Goal: Task Accomplishment & Management: Manage account settings

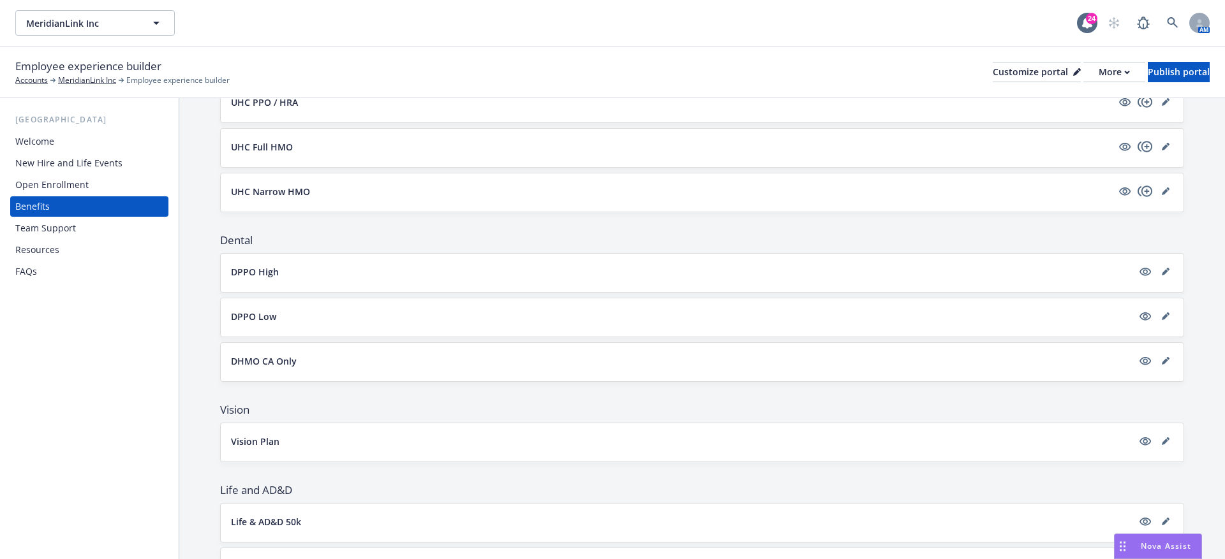
scroll to position [283, 0]
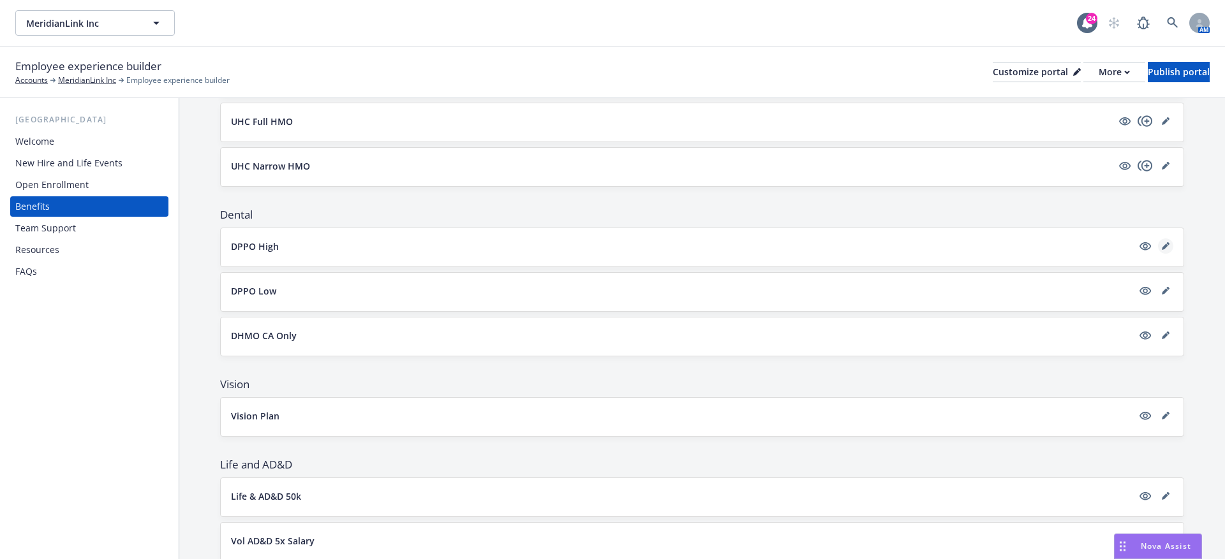
click at [1165, 239] on link "editPencil" at bounding box center [1165, 246] width 15 height 15
click at [1165, 242] on icon "editPencil" at bounding box center [1165, 246] width 8 height 8
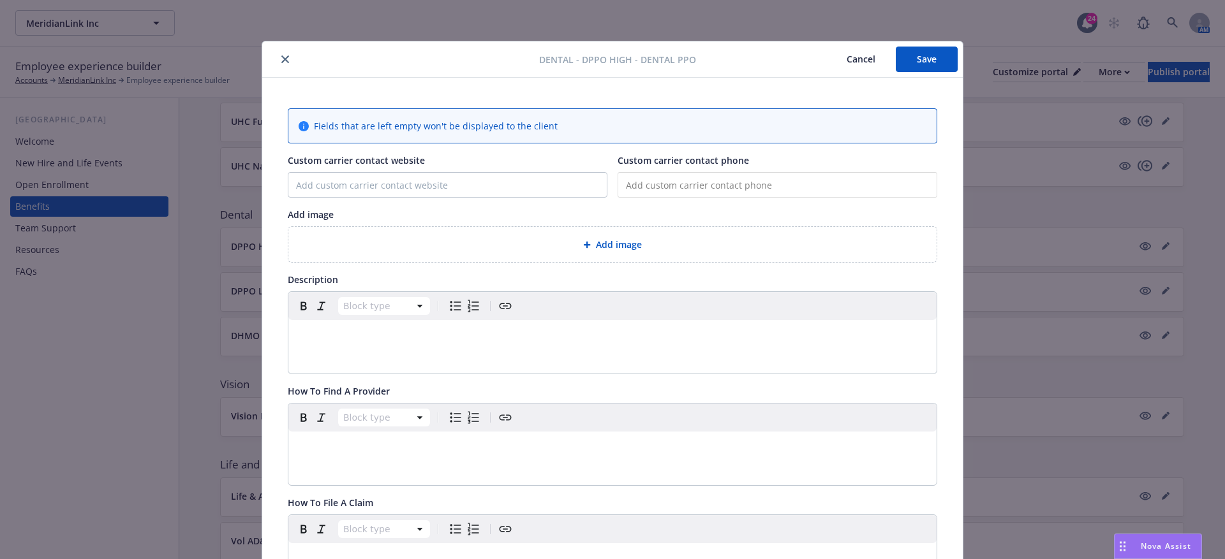
scroll to position [38, 0]
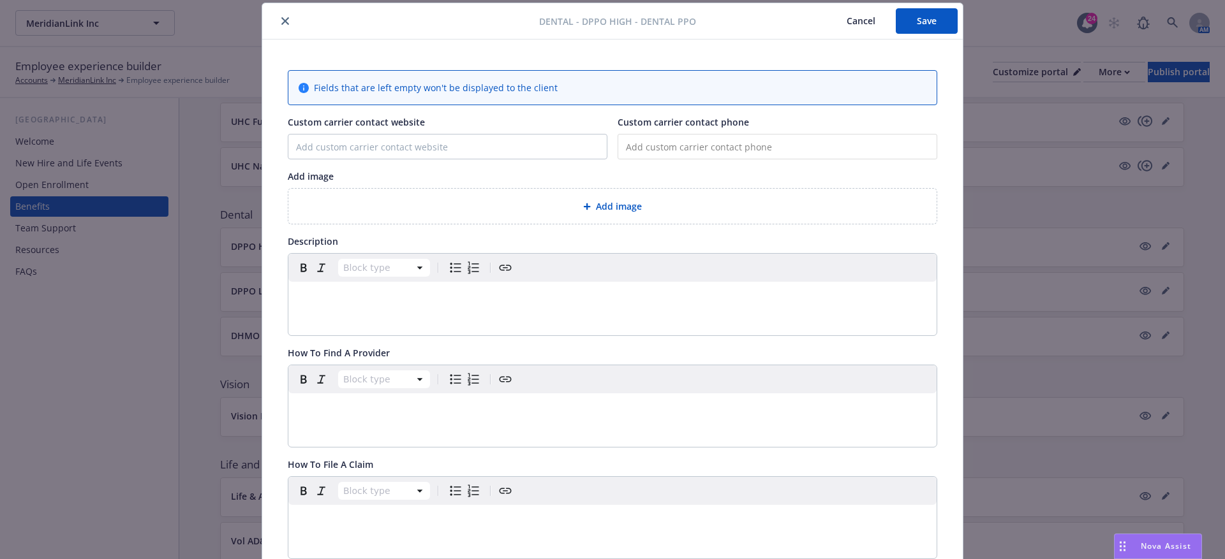
click at [536, 194] on div "Add image" at bounding box center [612, 206] width 648 height 35
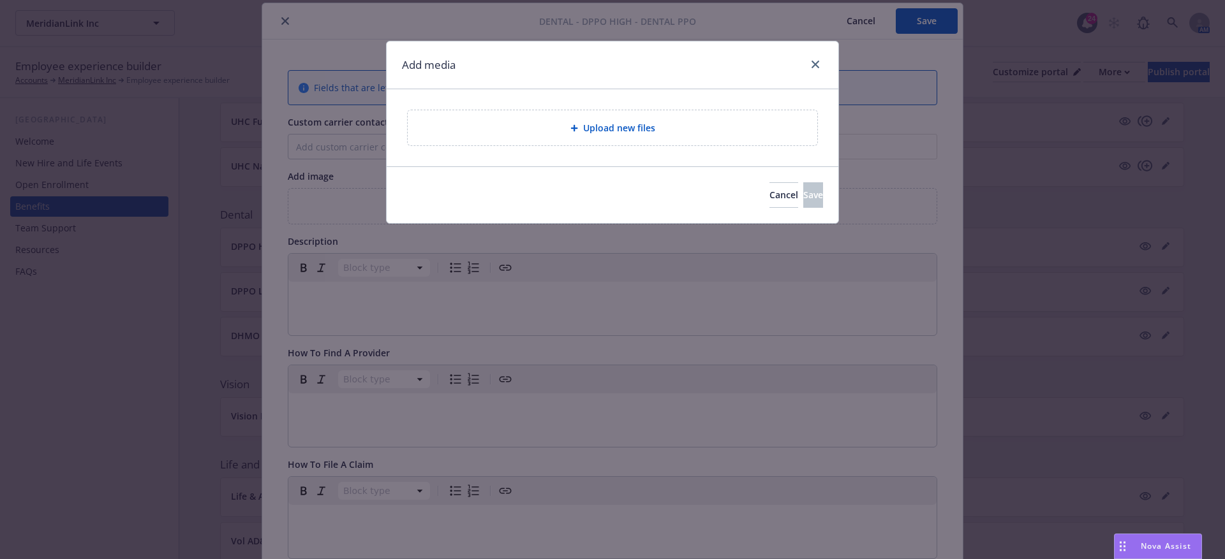
click at [567, 147] on div "Upload new files" at bounding box center [613, 127] width 452 height 77
click at [567, 124] on div "Upload new files" at bounding box center [612, 128] width 389 height 15
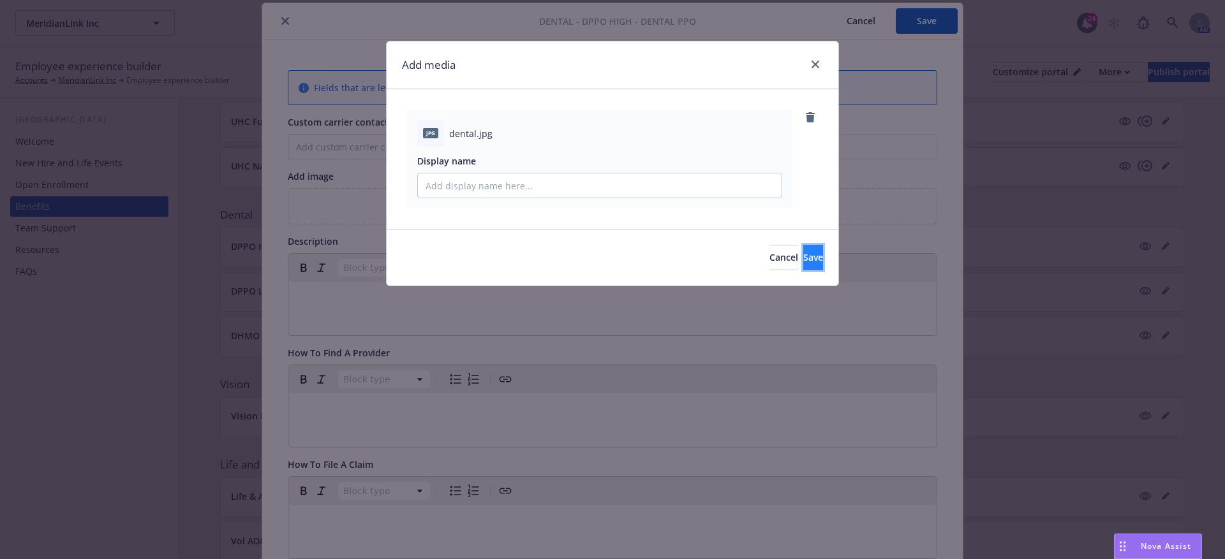
click at [803, 263] on button "Save" at bounding box center [813, 258] width 20 height 26
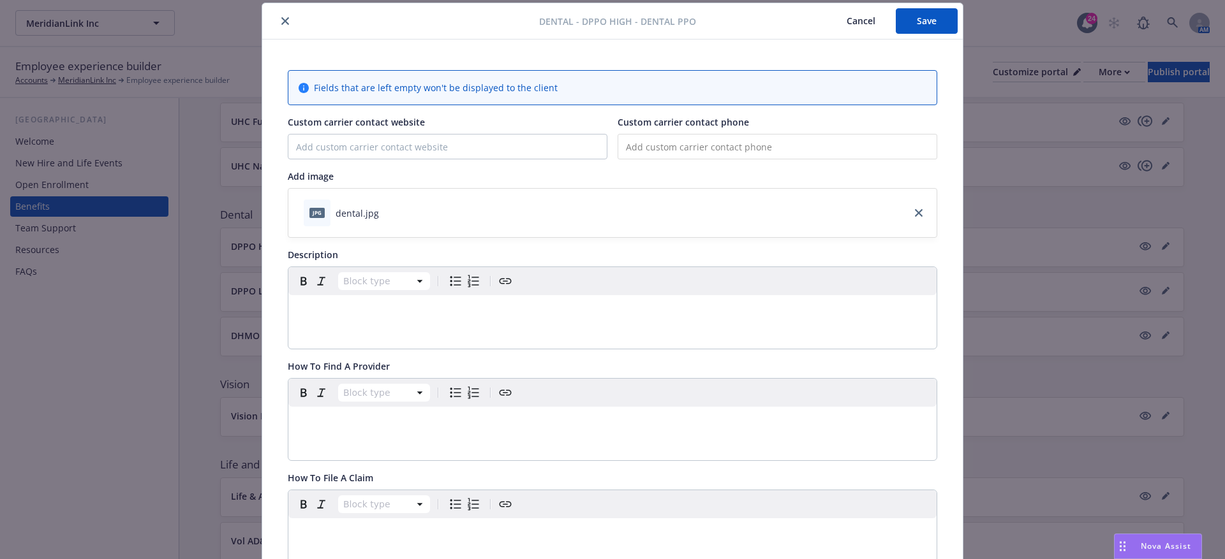
click at [337, 335] on div "Block type" at bounding box center [612, 308] width 648 height 82
click at [337, 321] on div "To enrich screen reader interactions, please activate Accessibility in Grammarl…" at bounding box center [612, 310] width 648 height 31
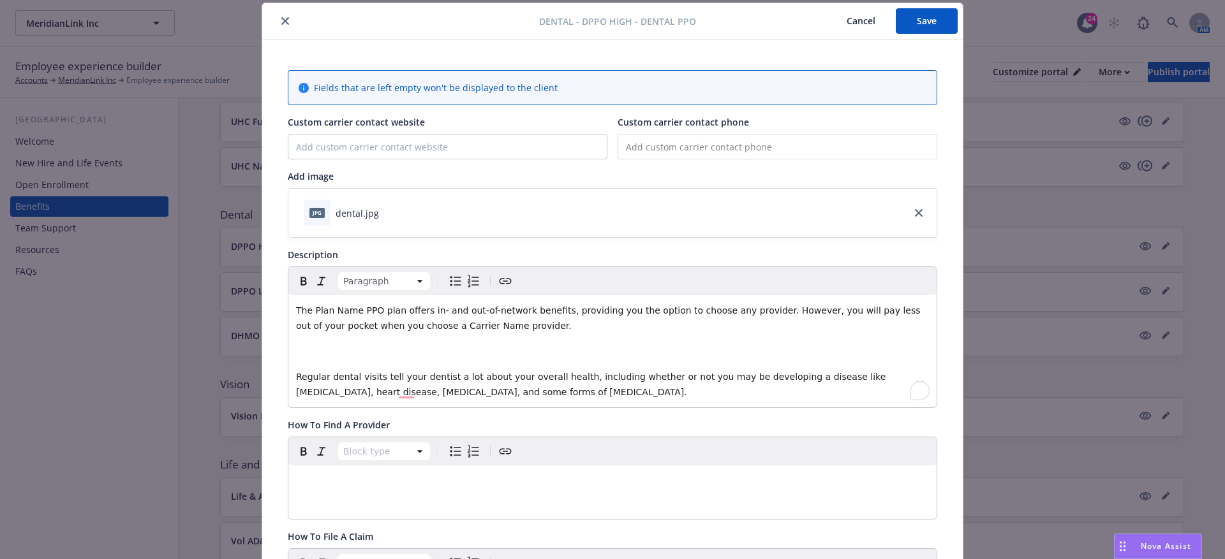
click at [311, 307] on span "The Plan Name PPO plan offers in- and out-of-network benefits, providing you th…" at bounding box center [609, 319] width 627 height 26
click at [314, 309] on span "The Plan Name PPO plan offers in- and out-of-network benefits, providing you th…" at bounding box center [609, 319] width 627 height 26
click at [360, 309] on span "The [Plan Name PPO plan offers in- and out-of-network benefits, providing you t…" at bounding box center [611, 319] width 630 height 26
drag, startPoint x: 363, startPoint y: 309, endPoint x: 312, endPoint y: 309, distance: 51.0
click at [312, 309] on span "The [Plan Name] PPO plan offers in- and out-of-network benefits, providing you …" at bounding box center [613, 319] width 634 height 26
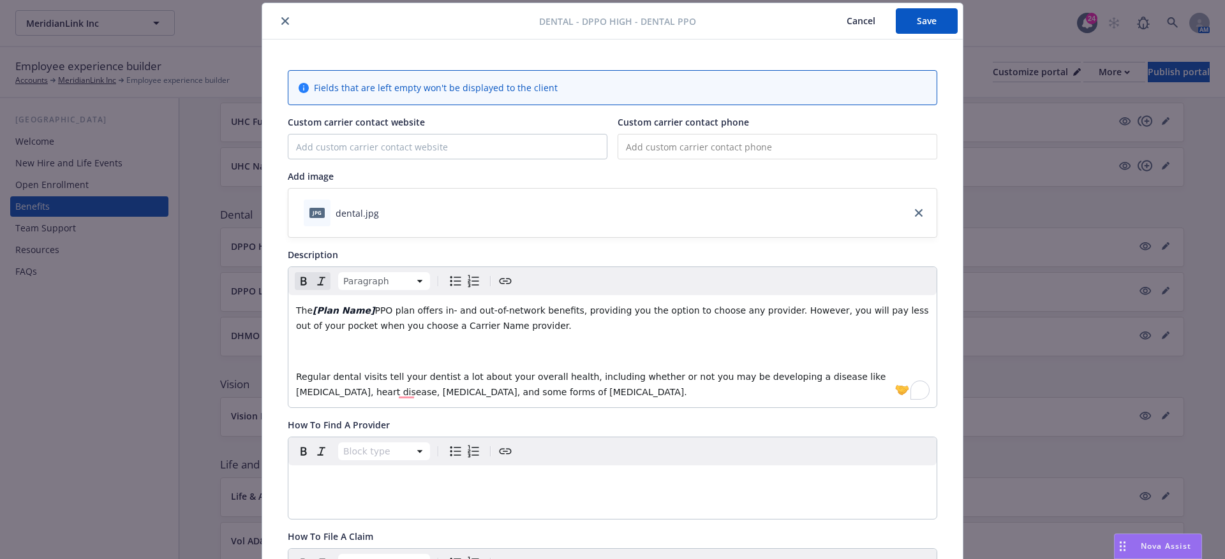
click at [411, 327] on span "PPO plan offers in- and out-of-network benefits, providing you the option to ch…" at bounding box center [613, 319] width 635 height 26
click at [409, 327] on span "PPO plan offers in- and out-of-network benefits, providing you the option to ch…" at bounding box center [613, 319] width 635 height 26
click at [464, 329] on span "PPO plan offers in- and out-of-network benefits, providing you the option to ch…" at bounding box center [613, 319] width 635 height 26
drag, startPoint x: 468, startPoint y: 327, endPoint x: 406, endPoint y: 328, distance: 62.5
click at [406, 328] on span "PPO plan offers in- and out-of-network benefits, providing you the option to ch…" at bounding box center [613, 319] width 635 height 26
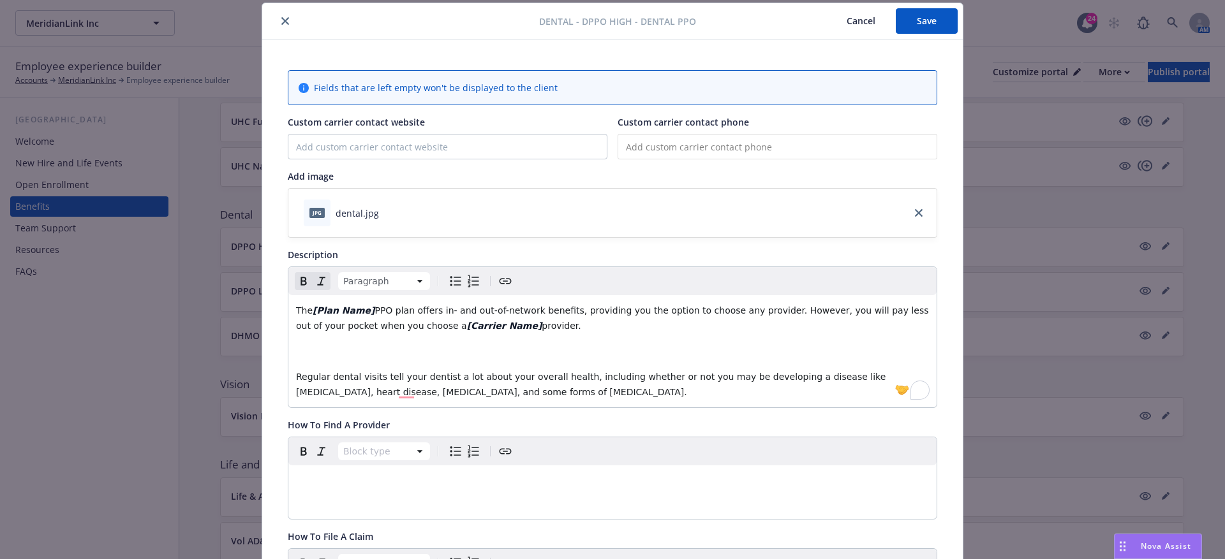
scroll to position [149, 0]
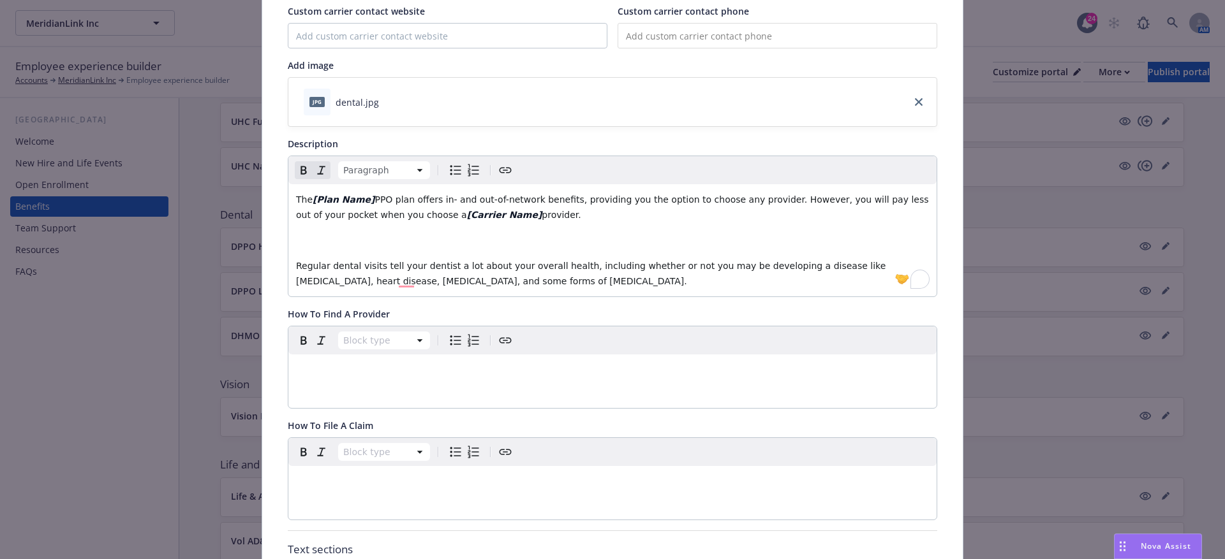
click at [386, 383] on div "Block type" at bounding box center [612, 368] width 648 height 82
click at [335, 371] on p "To enrich screen reader interactions, please activate Accessibility in Grammarl…" at bounding box center [612, 369] width 633 height 15
paste div "To enrich screen reader interactions, please activate Accessibility in Grammarl…"
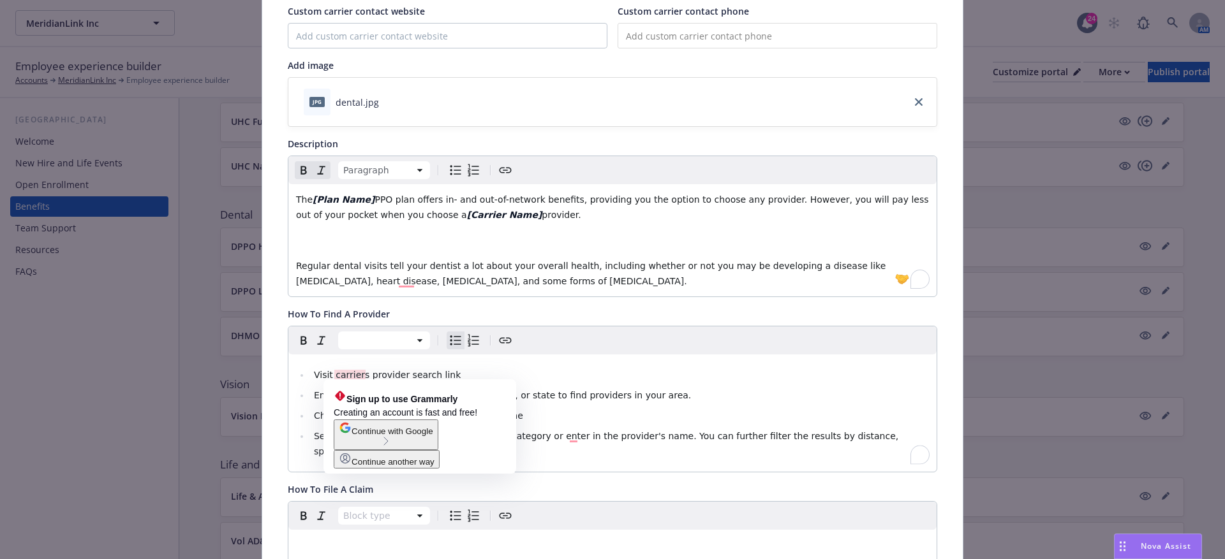
click at [335, 374] on span "Visit carriers provider search link" at bounding box center [387, 375] width 147 height 10
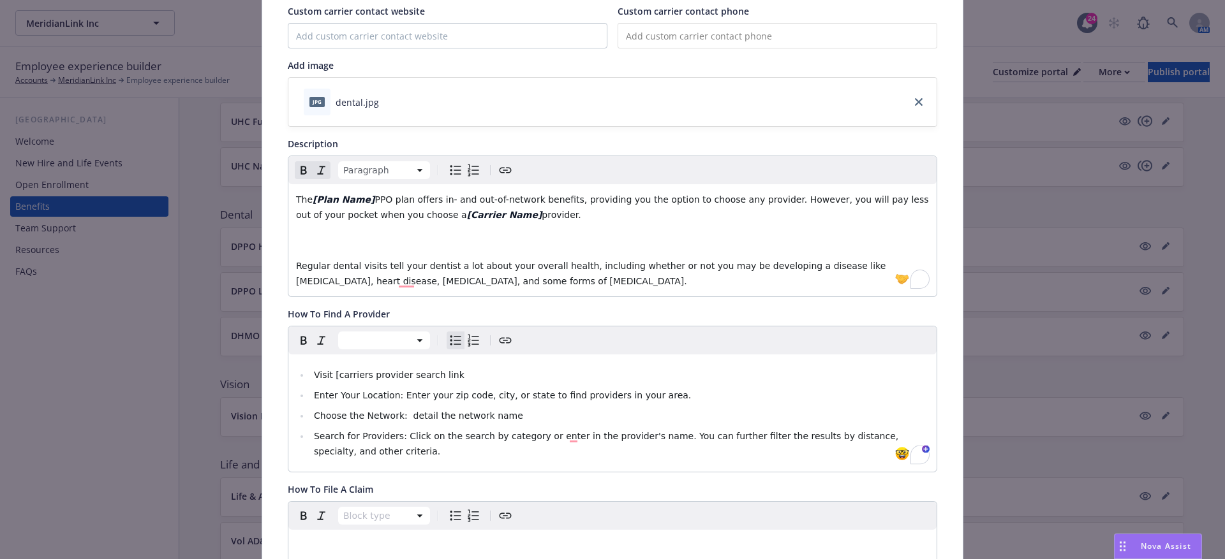
click at [463, 372] on li "Visit [carriers provider search link" at bounding box center [619, 374] width 619 height 15
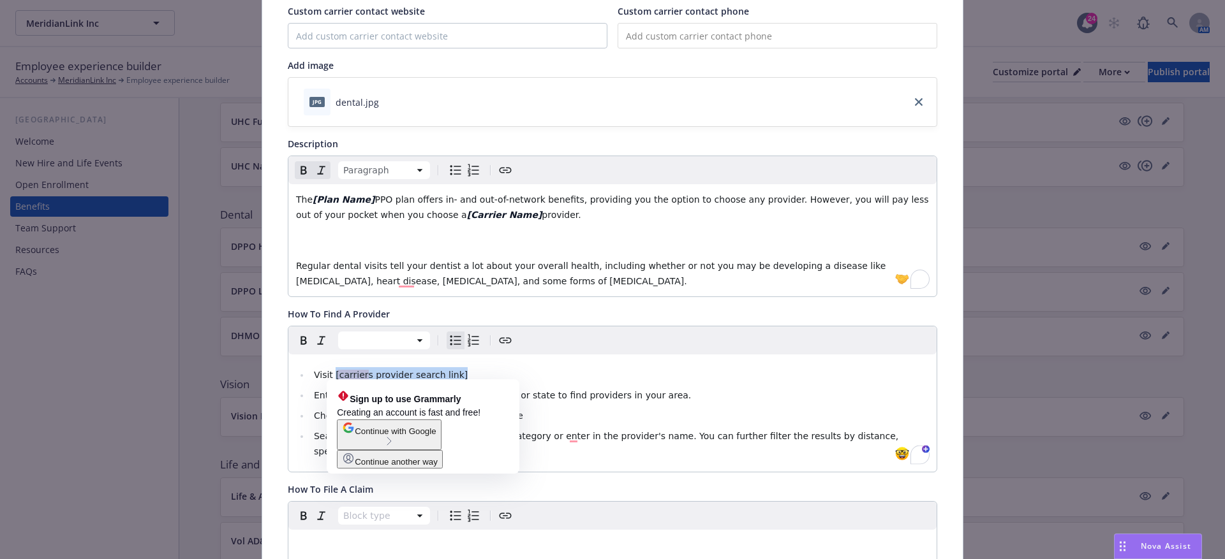
drag, startPoint x: 478, startPoint y: 372, endPoint x: 335, endPoint y: 372, distance: 143.5
click at [335, 372] on li "Visit [carriers provider search link]" at bounding box center [619, 374] width 619 height 15
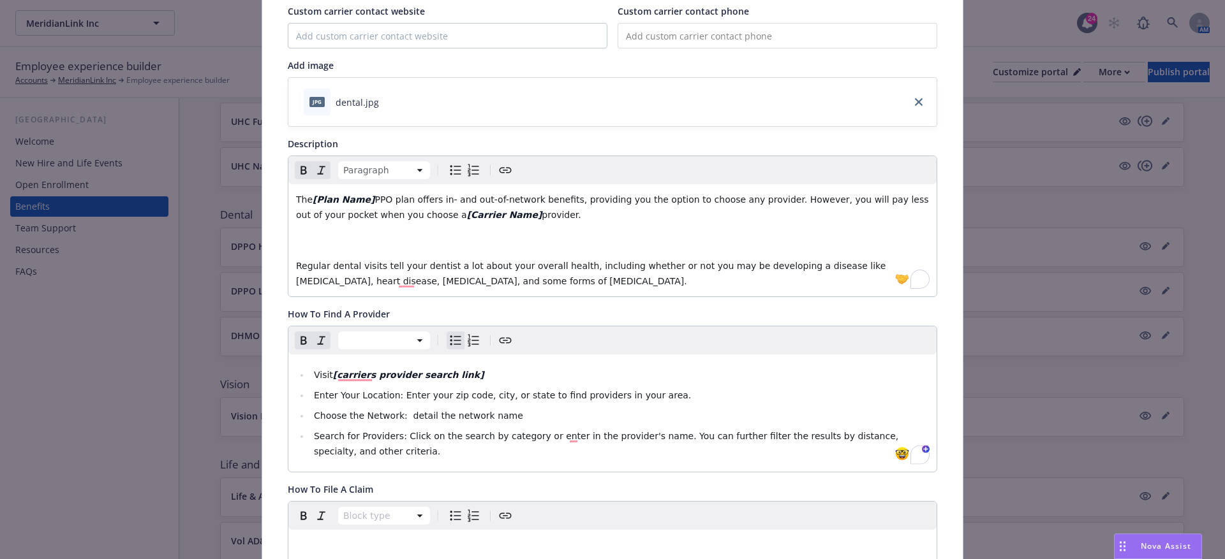
click at [407, 411] on span "Choose the Network: detail the network name" at bounding box center [418, 416] width 209 height 10
click at [409, 408] on li "Choose the Network: detail the network name" at bounding box center [619, 415] width 619 height 15
click at [407, 413] on span "Choose the Network: detail the network name" at bounding box center [418, 416] width 209 height 10
click at [512, 416] on li "Choose the Network: [detail the network name" at bounding box center [619, 415] width 619 height 15
drag, startPoint x: 519, startPoint y: 409, endPoint x: 401, endPoint y: 410, distance: 117.4
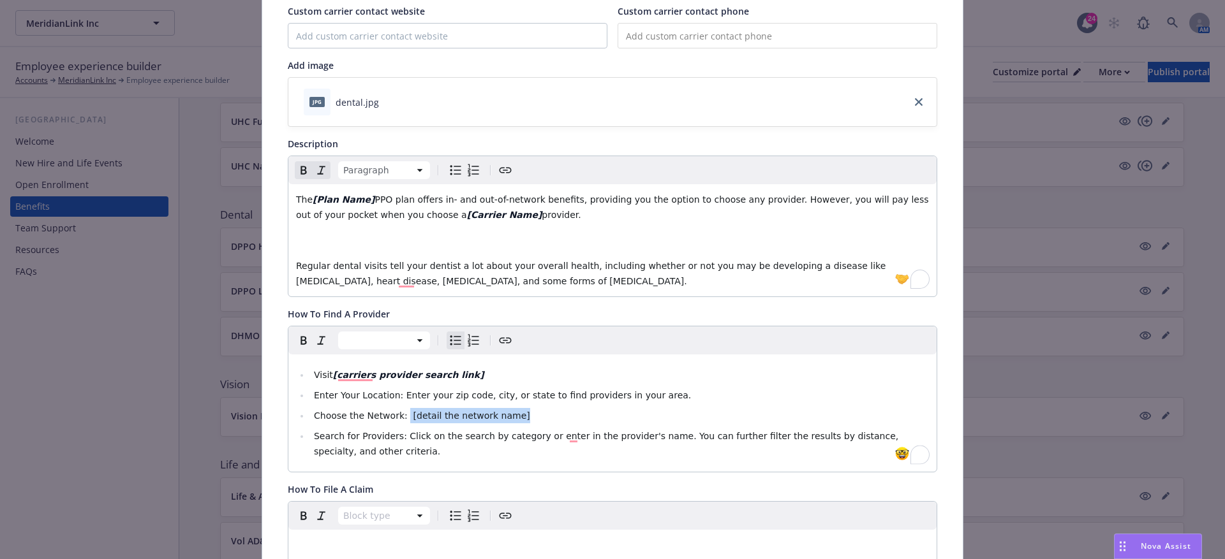
click at [401, 410] on li "Choose the Network: [detail the network name]" at bounding box center [619, 415] width 619 height 15
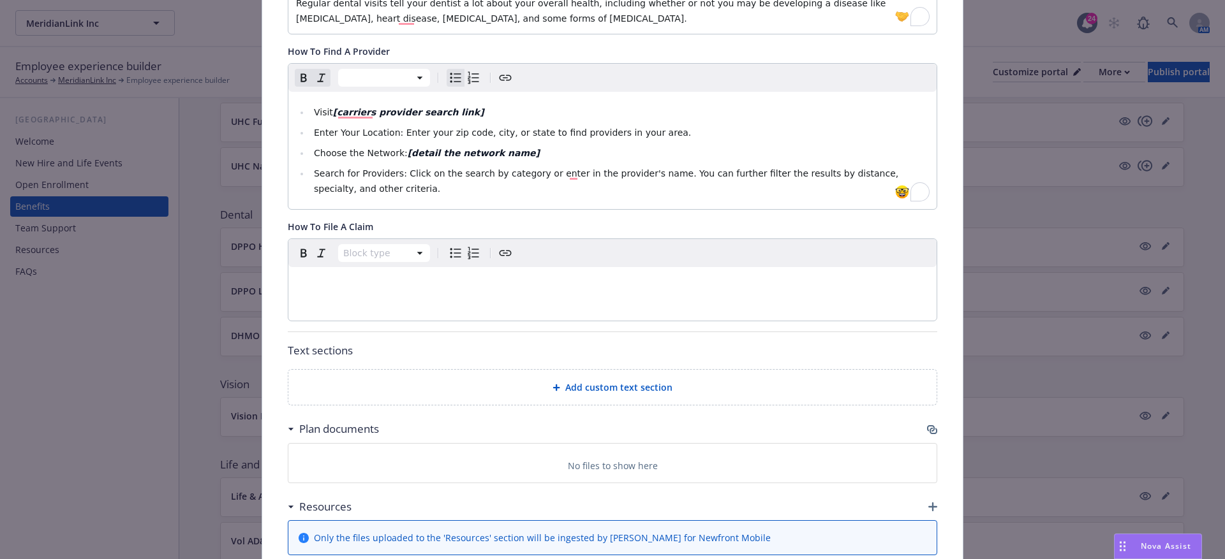
scroll to position [413, 0]
click at [375, 379] on div "Add custom text section" at bounding box center [612, 386] width 628 height 15
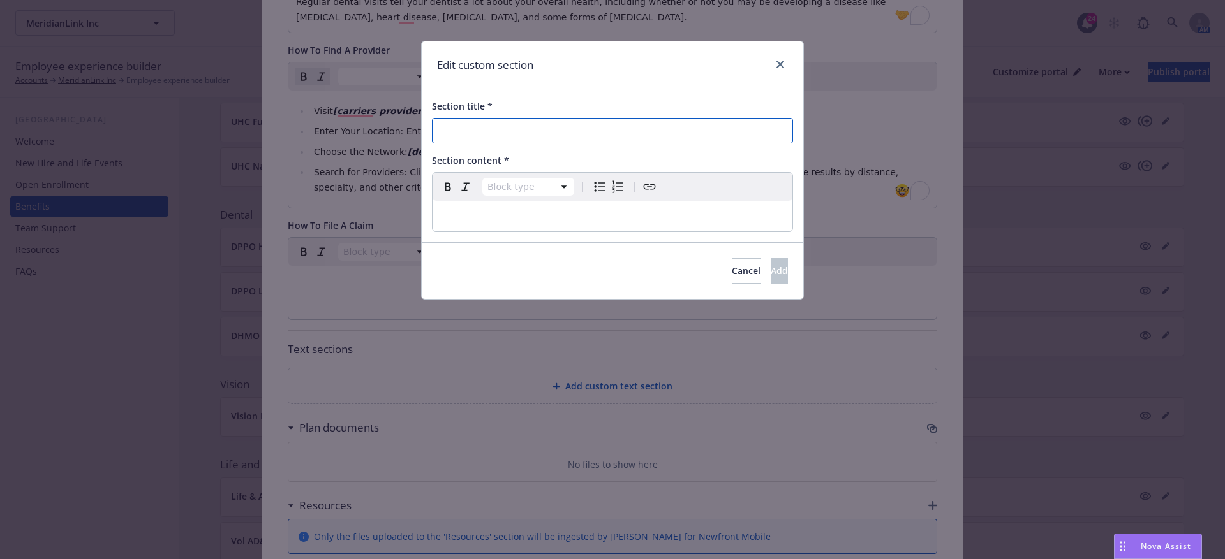
click at [446, 136] on input "Section title *" at bounding box center [612, 131] width 361 height 26
paste input "Carrier Name Online & Mobile App Tools and Resources"
drag, startPoint x: 497, startPoint y: 130, endPoint x: 382, endPoint y: 130, distance: 114.8
click at [382, 130] on div "Edit custom section Section title * Carrier Name Online & Mobile App Tools and …" at bounding box center [612, 279] width 1225 height 559
type input "UHC Online & Mobile App Tools and Resources"
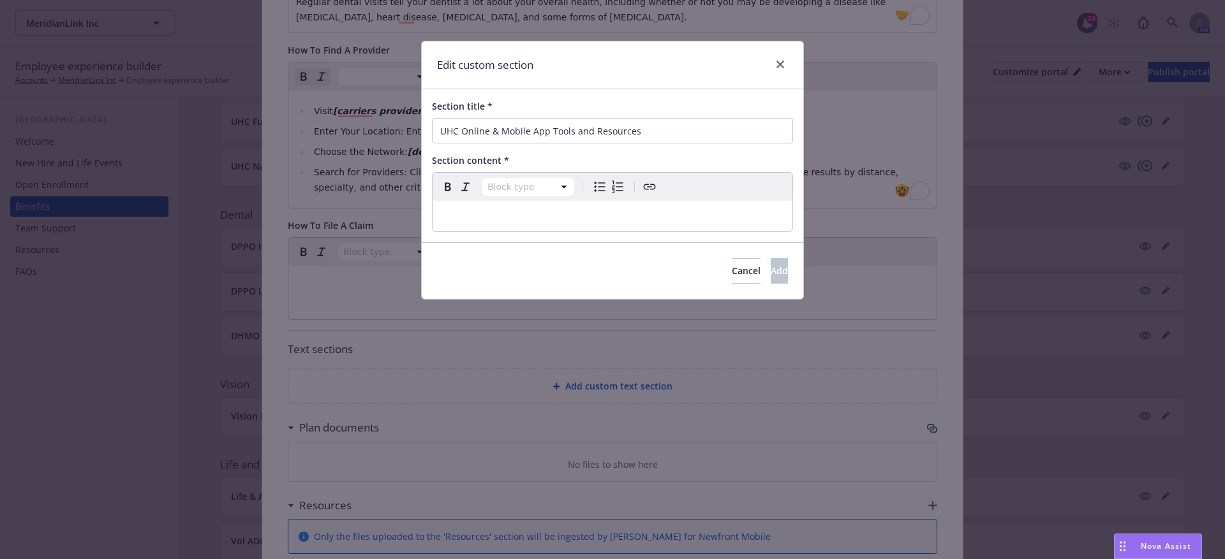
select select "paragraph"
click at [472, 214] on p "editable markdown" at bounding box center [612, 216] width 344 height 15
select select
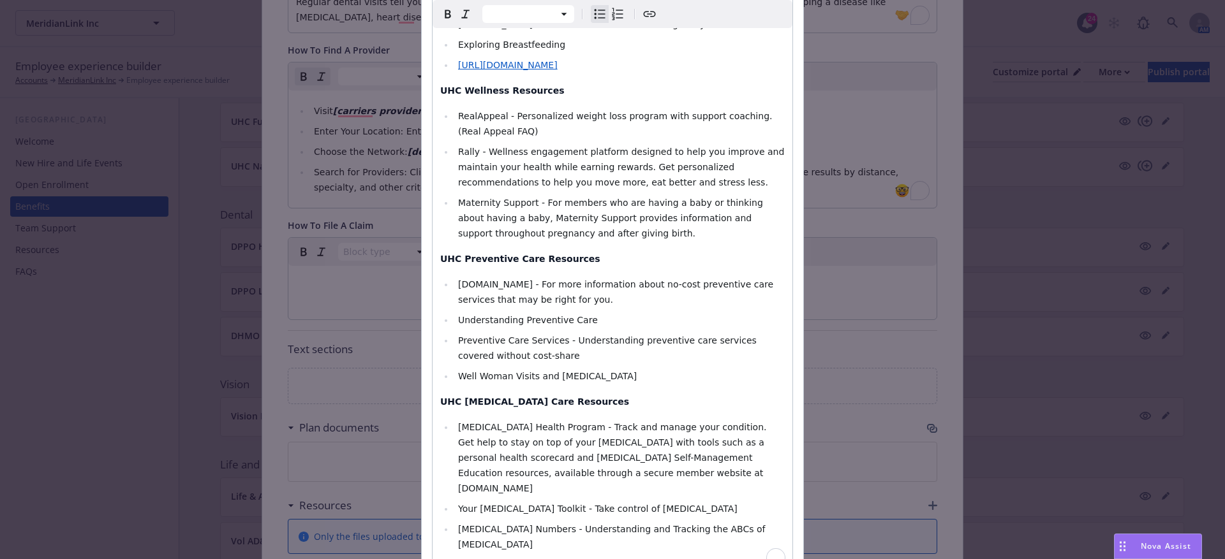
scroll to position [1415, 0]
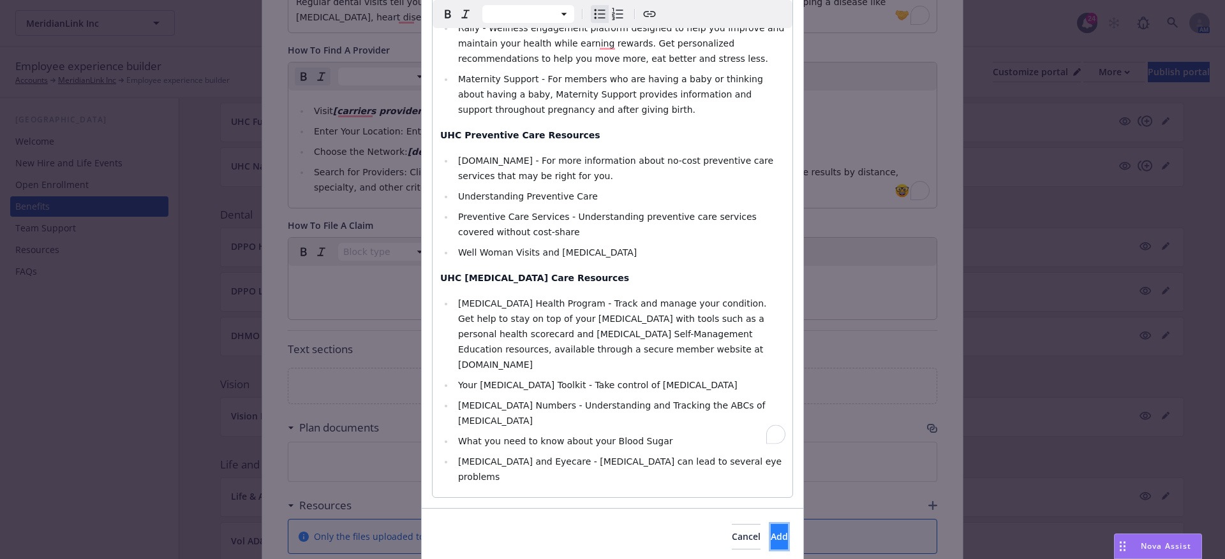
click at [770, 531] on span "Add" at bounding box center [778, 537] width 17 height 12
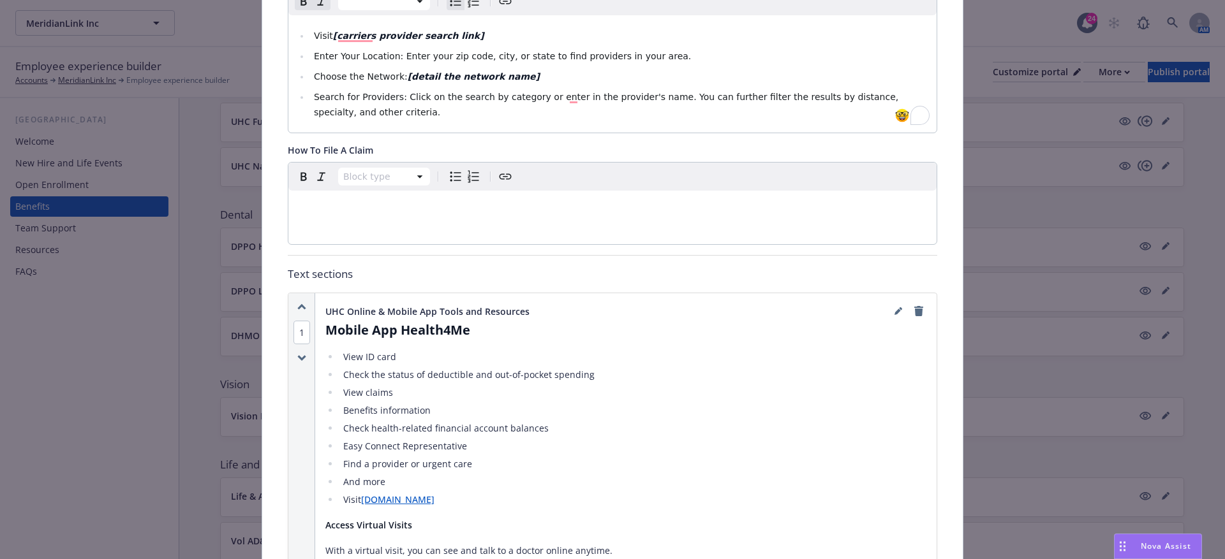
scroll to position [0, 0]
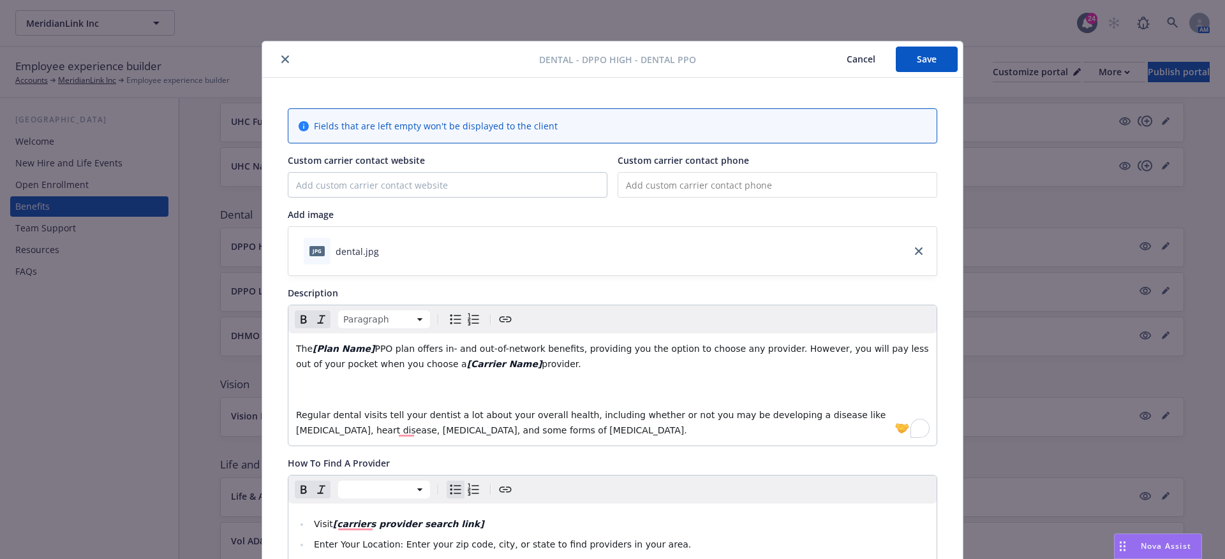
click at [925, 61] on button "Save" at bounding box center [926, 60] width 62 height 26
click at [858, 62] on button "Cancel" at bounding box center [861, 60] width 70 height 26
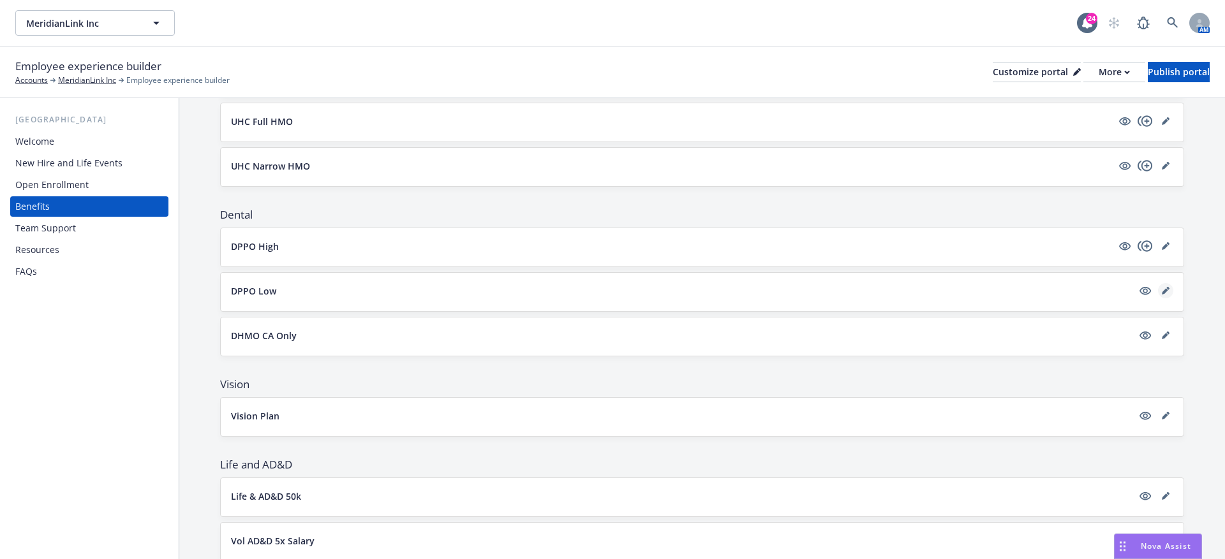
click at [1167, 287] on icon "editPencil" at bounding box center [1165, 291] width 8 height 8
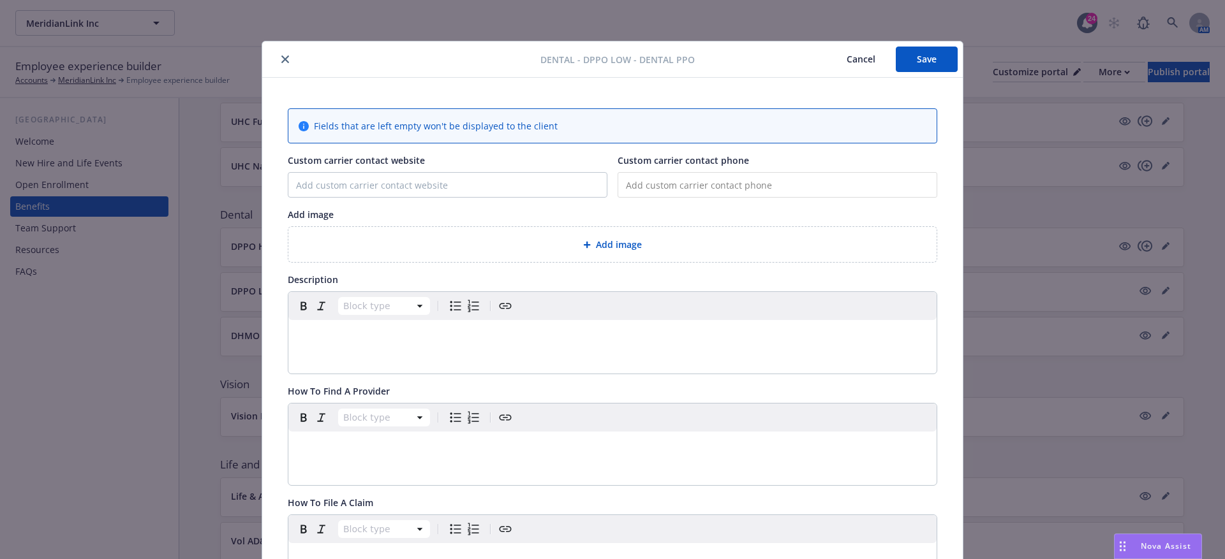
scroll to position [38, 0]
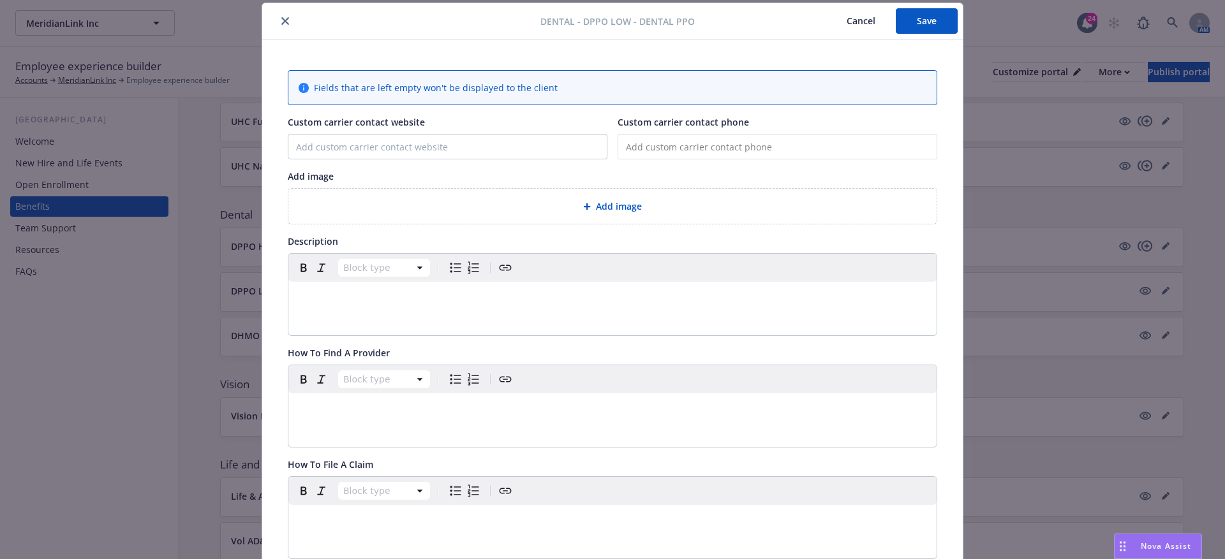
click at [862, 12] on button "Cancel" at bounding box center [861, 21] width 70 height 26
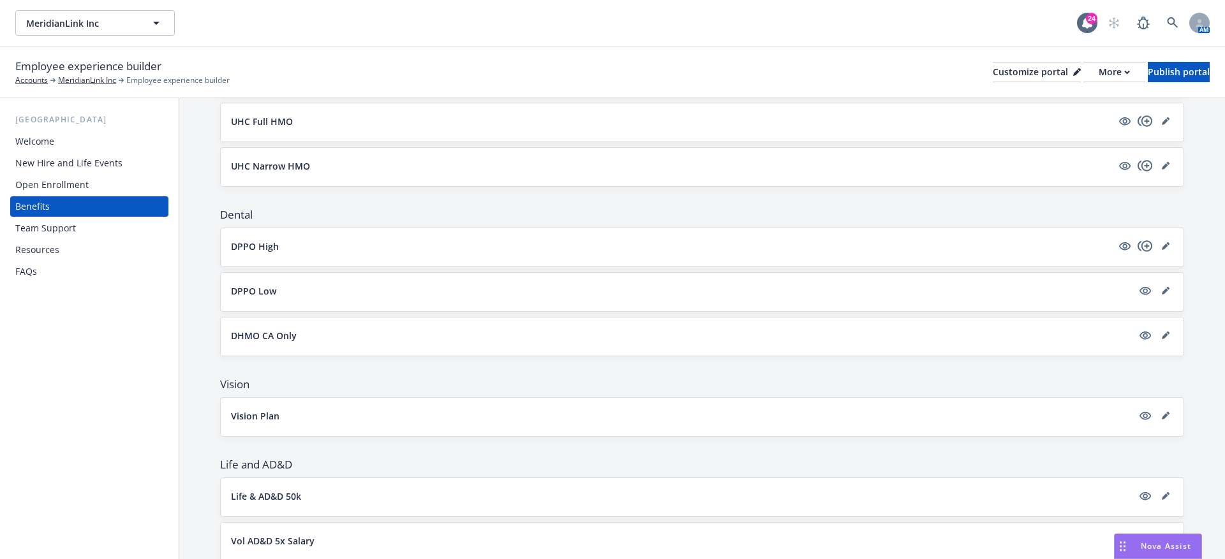
click at [1145, 246] on icon "copyPlus" at bounding box center [1144, 246] width 15 height 15
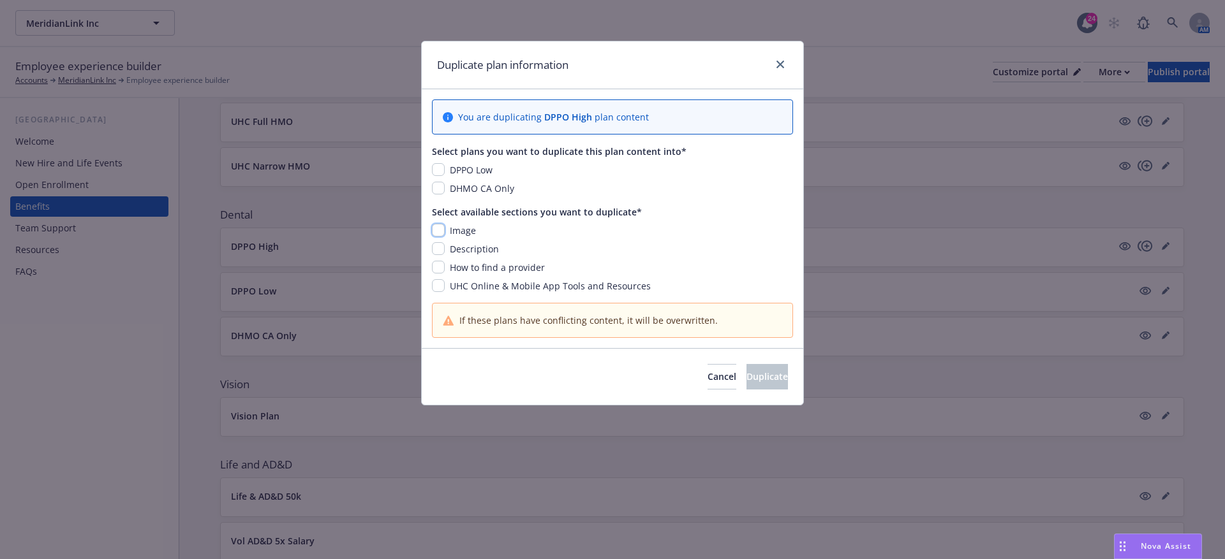
click at [432, 230] on input "checkbox" at bounding box center [438, 230] width 13 height 13
checkbox input "true"
click at [436, 240] on div "Image Description How to find a provider UHC Online & Mobile App Tools and Reso…" at bounding box center [612, 258] width 361 height 69
click at [438, 252] on input "checkbox" at bounding box center [438, 248] width 13 height 13
checkbox input "true"
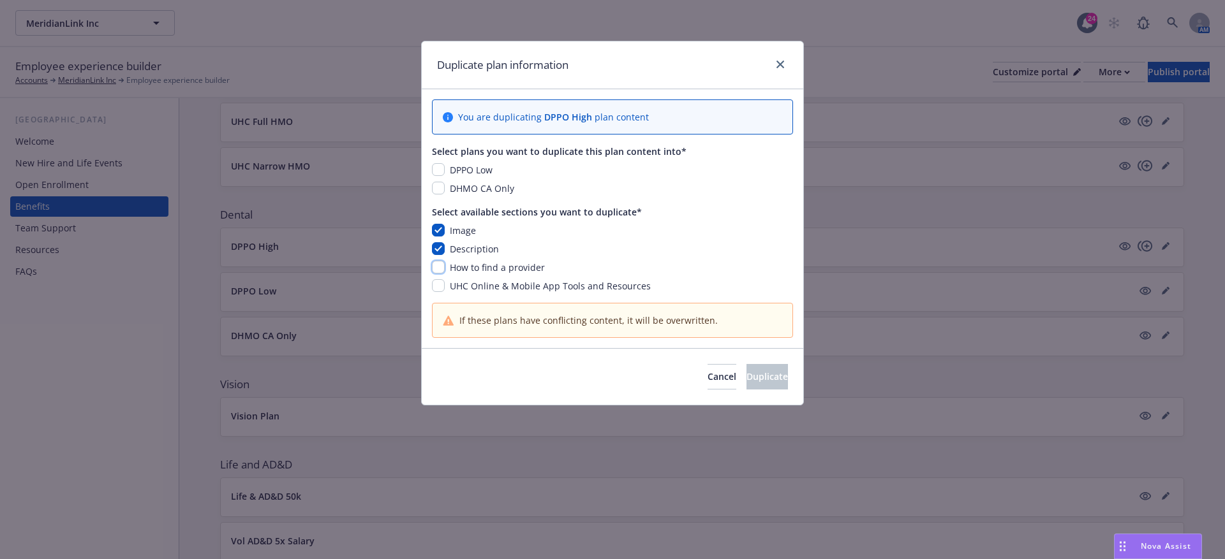
click at [438, 265] on input "checkbox" at bounding box center [438, 267] width 13 height 13
checkbox input "true"
click at [438, 277] on div "Image Description How to find a provider UHC Online & Mobile App Tools and Reso…" at bounding box center [612, 258] width 361 height 69
click at [439, 280] on input "checkbox" at bounding box center [438, 285] width 13 height 13
checkbox input "true"
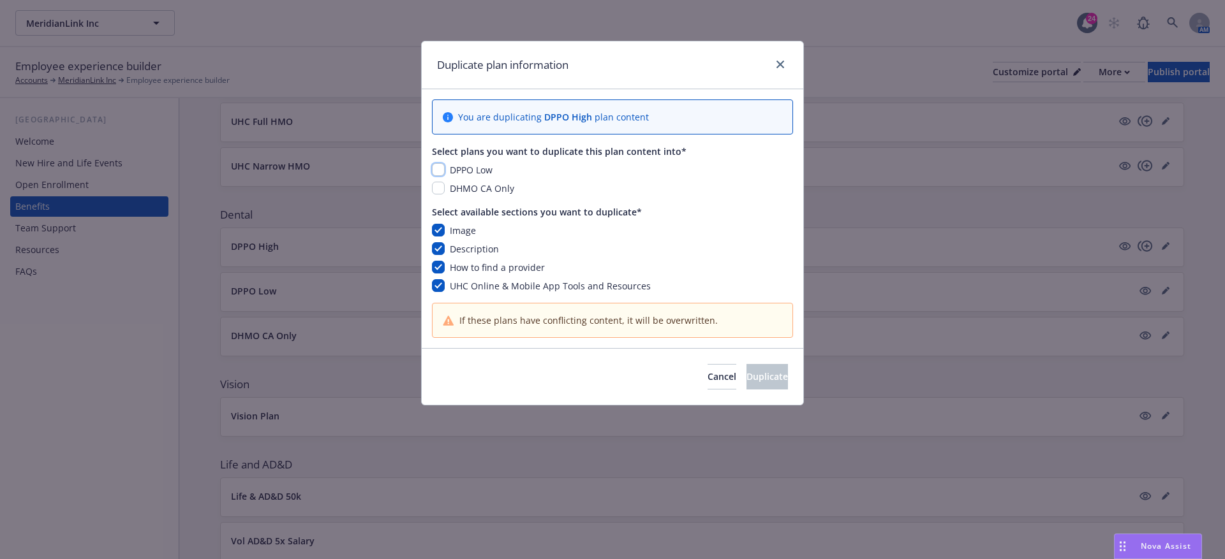
click at [438, 172] on input "checkbox" at bounding box center [438, 169] width 13 height 13
checkbox input "true"
click at [746, 373] on span "Duplicate" at bounding box center [766, 377] width 41 height 12
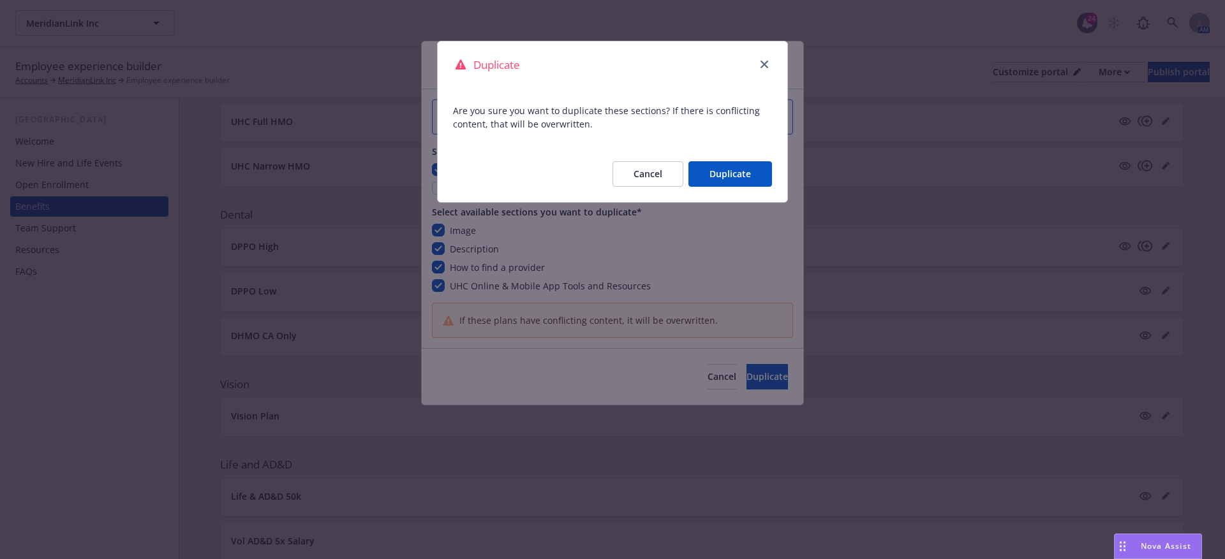
click at [749, 173] on button "Duplicate" at bounding box center [730, 174] width 84 height 26
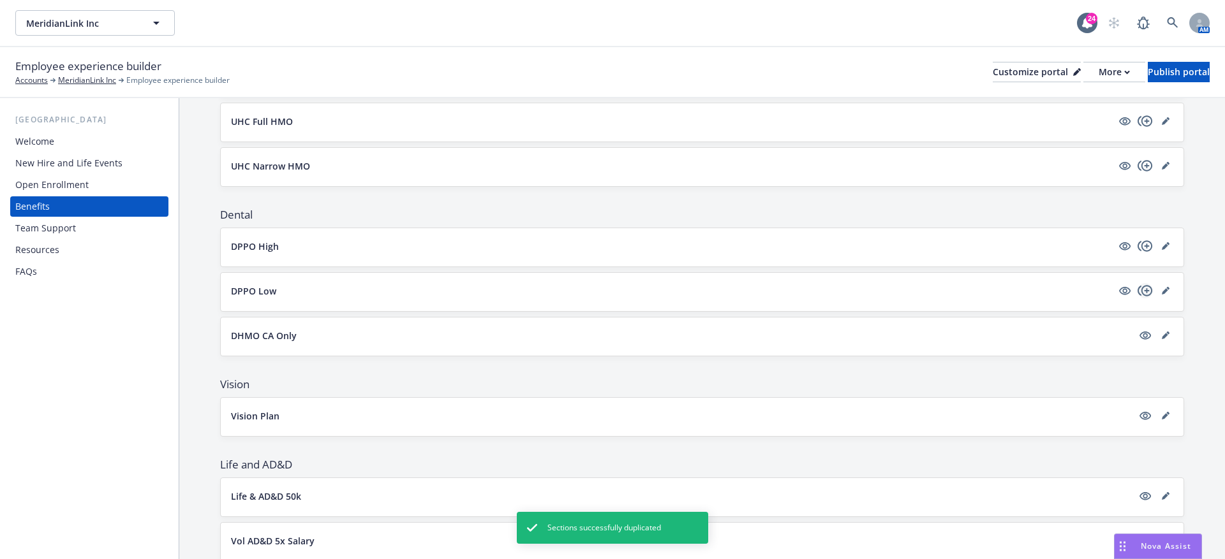
click at [1145, 285] on icon "copyPlus" at bounding box center [1144, 290] width 15 height 11
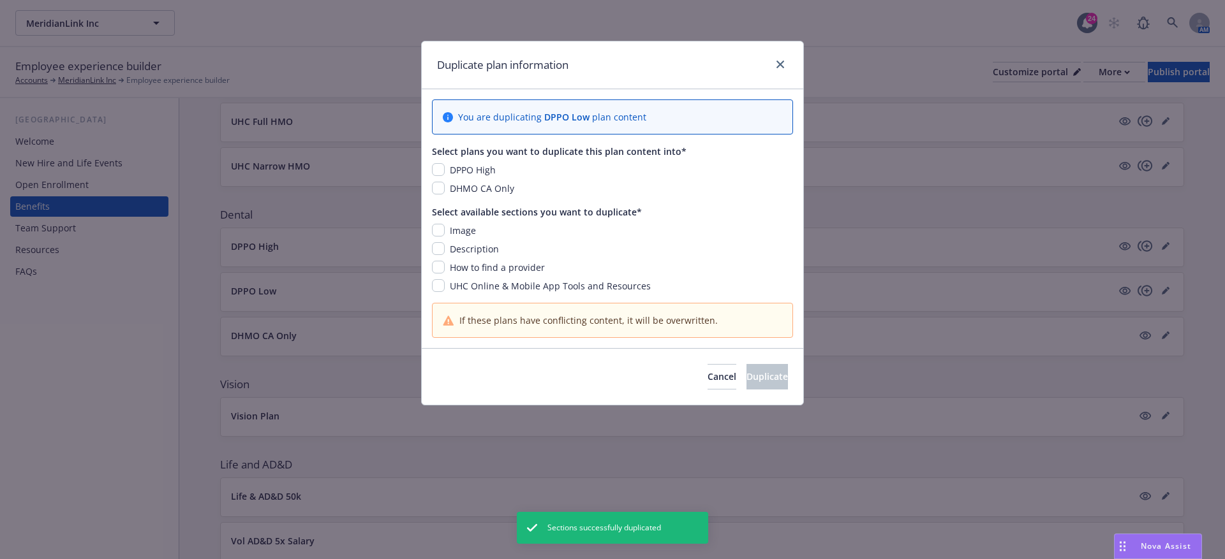
click at [448, 232] on div "Image" at bounding box center [462, 230] width 34 height 13
click at [418, 226] on div "Duplicate plan information You are duplicating DPPO Low plan content Select pla…" at bounding box center [612, 279] width 1225 height 559
click at [437, 226] on input "checkbox" at bounding box center [438, 230] width 13 height 13
checkbox input "true"
click at [434, 186] on input "checkbox" at bounding box center [438, 188] width 13 height 13
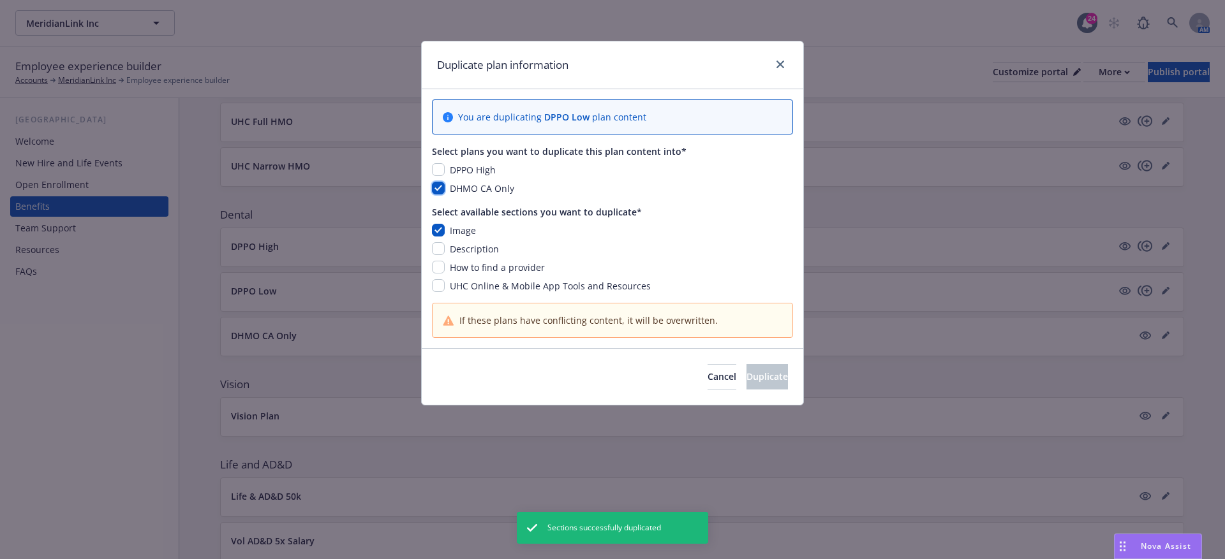
checkbox input "true"
click at [746, 385] on button "Duplicate" at bounding box center [766, 377] width 41 height 26
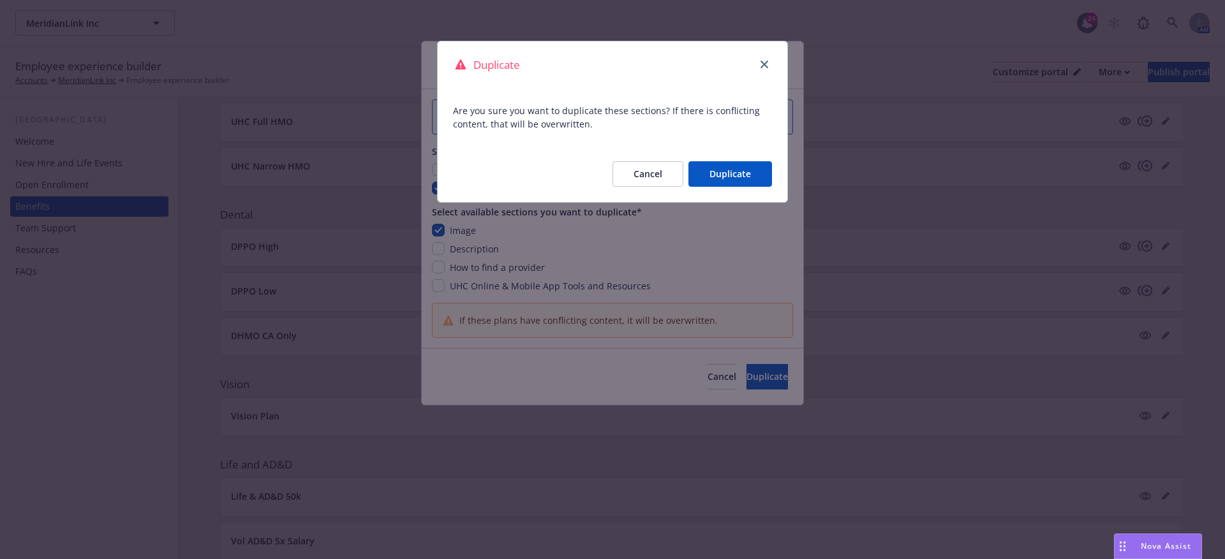
click at [727, 173] on button "Duplicate" at bounding box center [730, 174] width 84 height 26
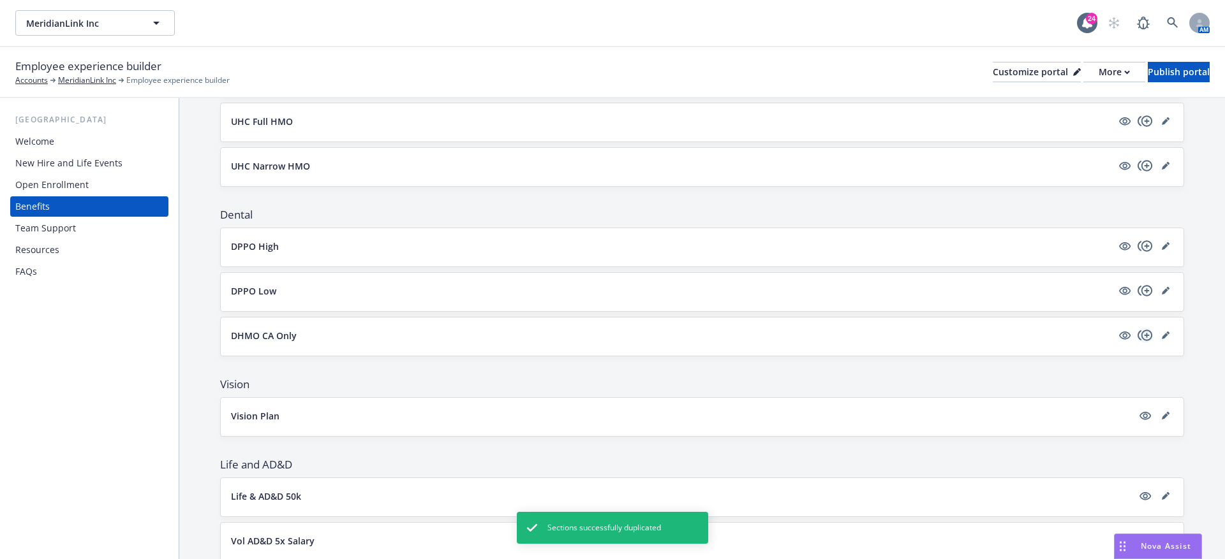
click at [1142, 332] on icon "copyPlus" at bounding box center [1144, 335] width 15 height 11
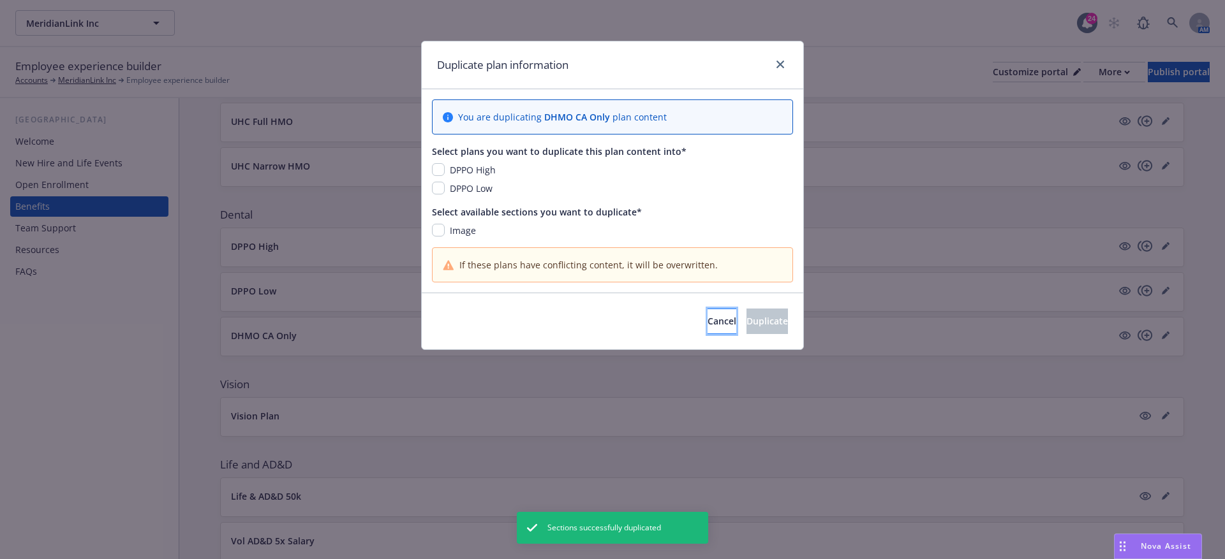
click at [707, 327] on button "Cancel" at bounding box center [721, 322] width 29 height 26
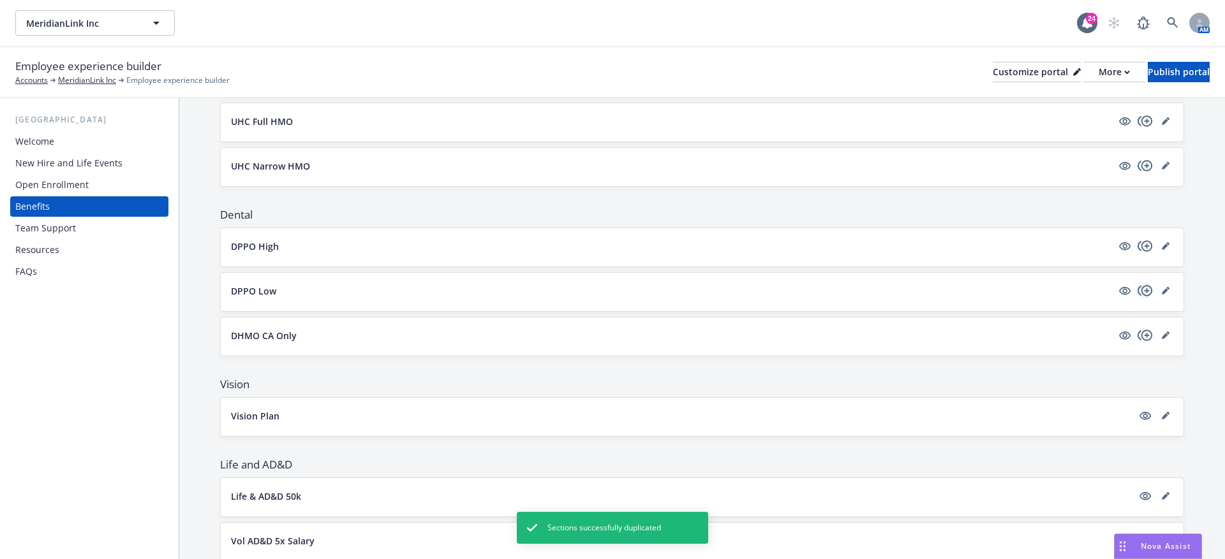
click at [1147, 289] on icon "copyPlus" at bounding box center [1144, 290] width 15 height 15
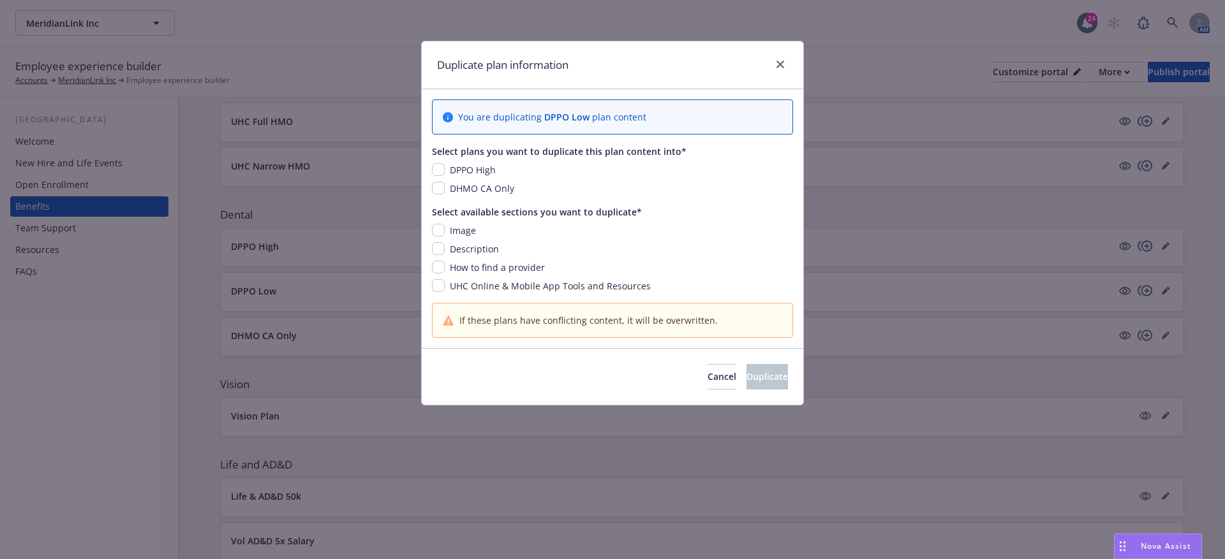
click at [452, 271] on span "How to find a provider" at bounding box center [497, 267] width 95 height 12
click at [442, 279] on div "UHC Online & Mobile App Tools and Resources" at bounding box center [612, 285] width 361 height 13
click at [436, 277] on div "Image Description How to find a provider UHC Online & Mobile App Tools and Reso…" at bounding box center [612, 258] width 361 height 69
click at [434, 286] on input "checkbox" at bounding box center [438, 285] width 13 height 13
checkbox input "true"
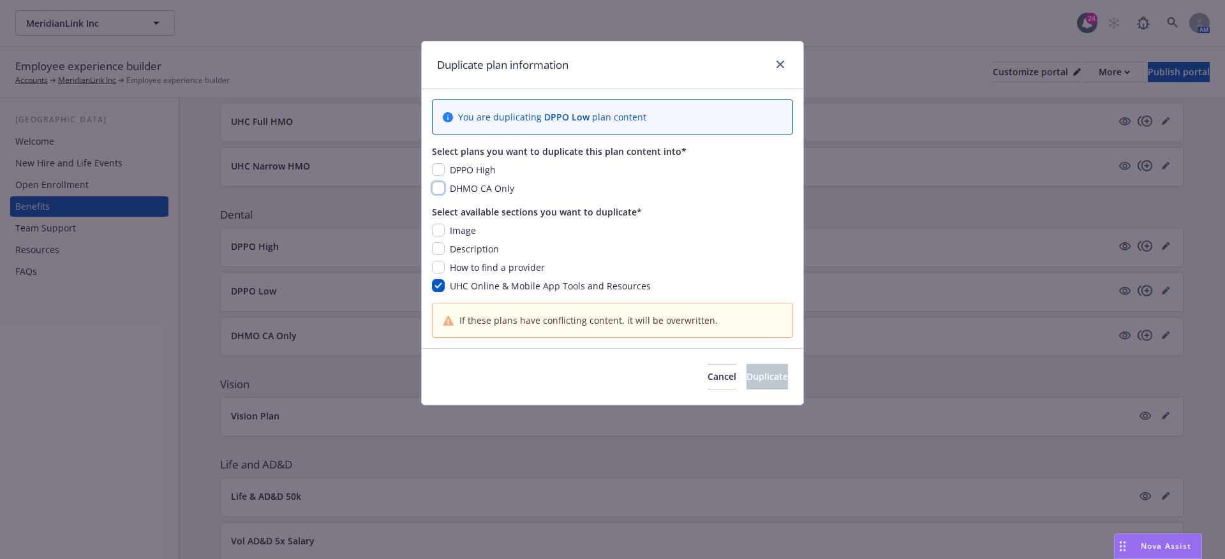
click at [440, 184] on input "checkbox" at bounding box center [438, 188] width 13 height 13
checkbox input "true"
click at [746, 379] on span "Duplicate" at bounding box center [766, 377] width 41 height 12
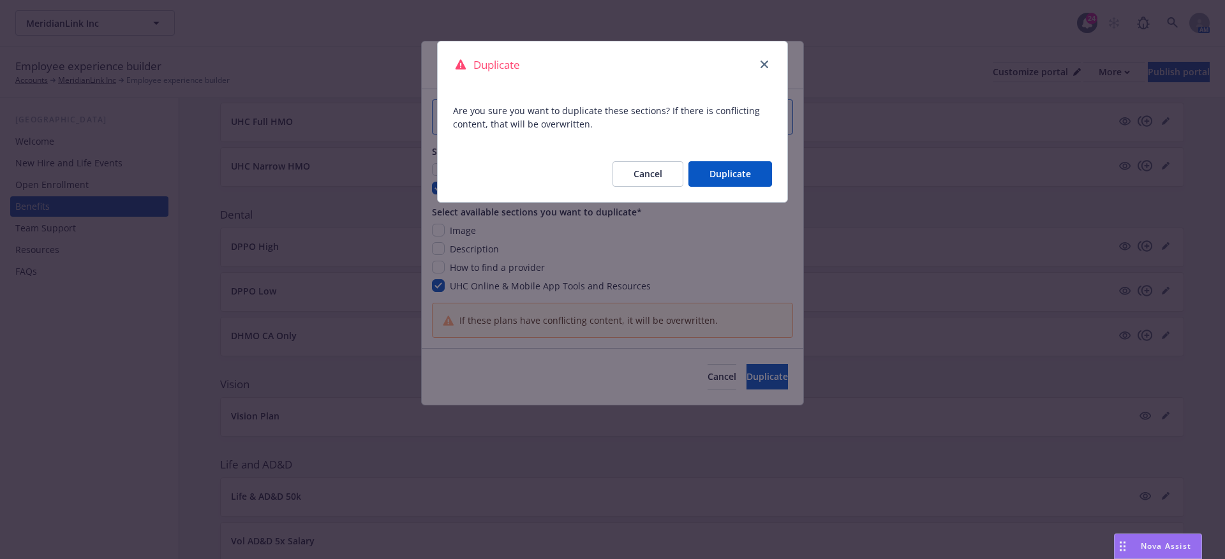
click at [714, 175] on button "Duplicate" at bounding box center [730, 174] width 84 height 26
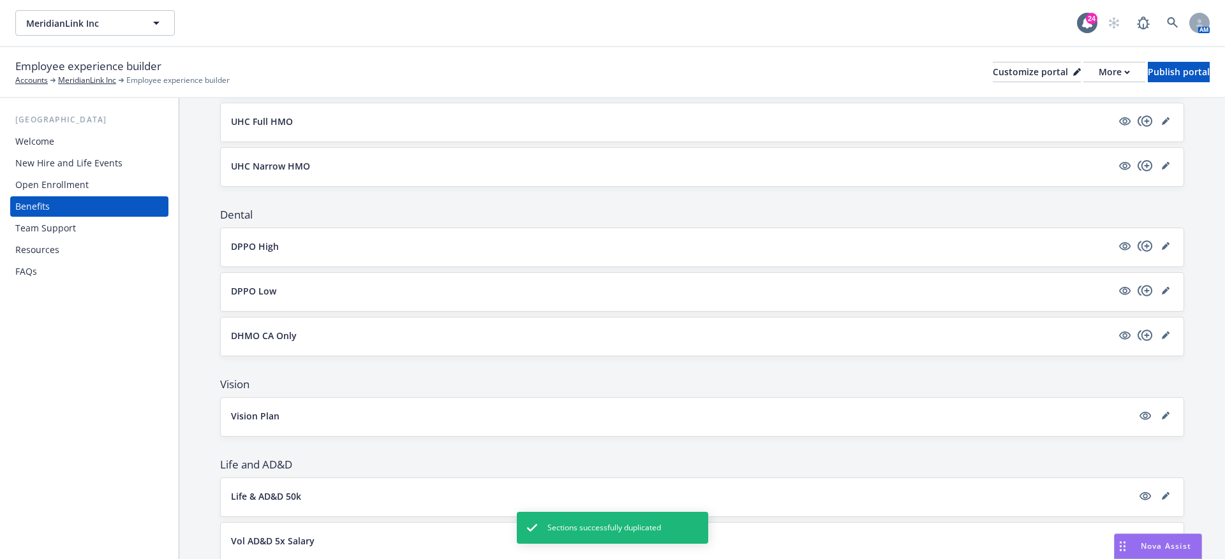
click at [1145, 339] on div "DHMO CA Only" at bounding box center [702, 337] width 942 height 18
click at [1144, 330] on icon "copyPlus" at bounding box center [1144, 335] width 15 height 11
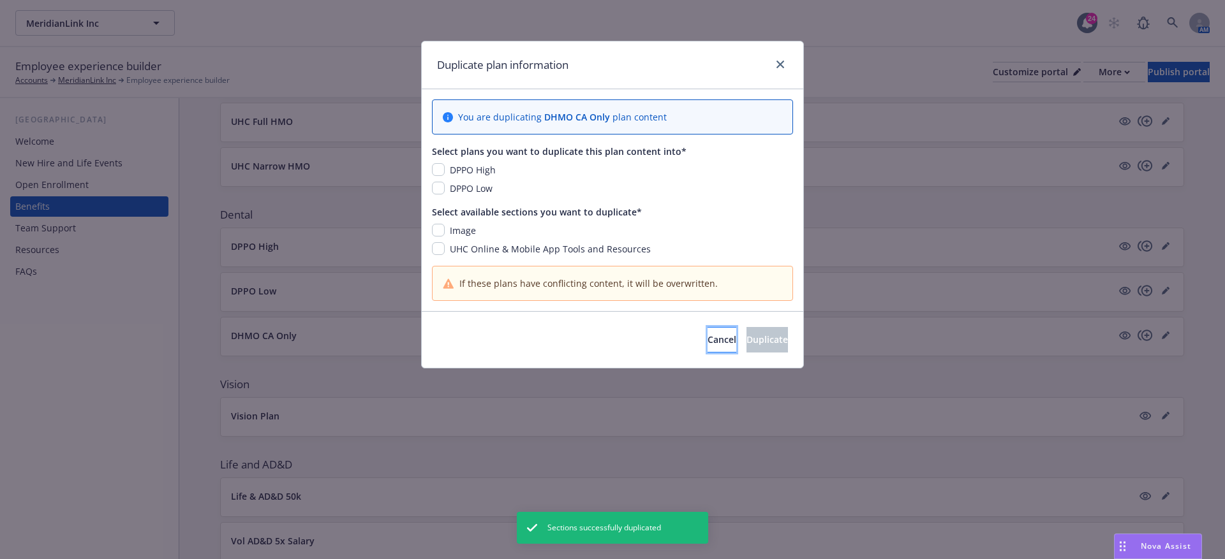
click at [707, 345] on button "Cancel" at bounding box center [721, 340] width 29 height 26
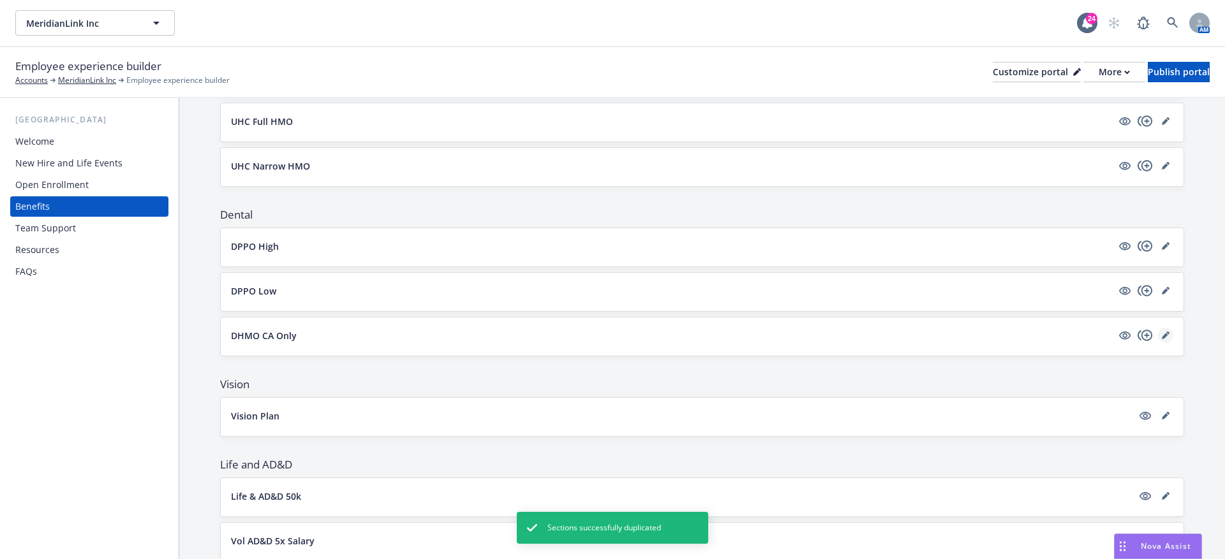
click at [1165, 332] on icon "editPencil" at bounding box center [1165, 336] width 8 height 8
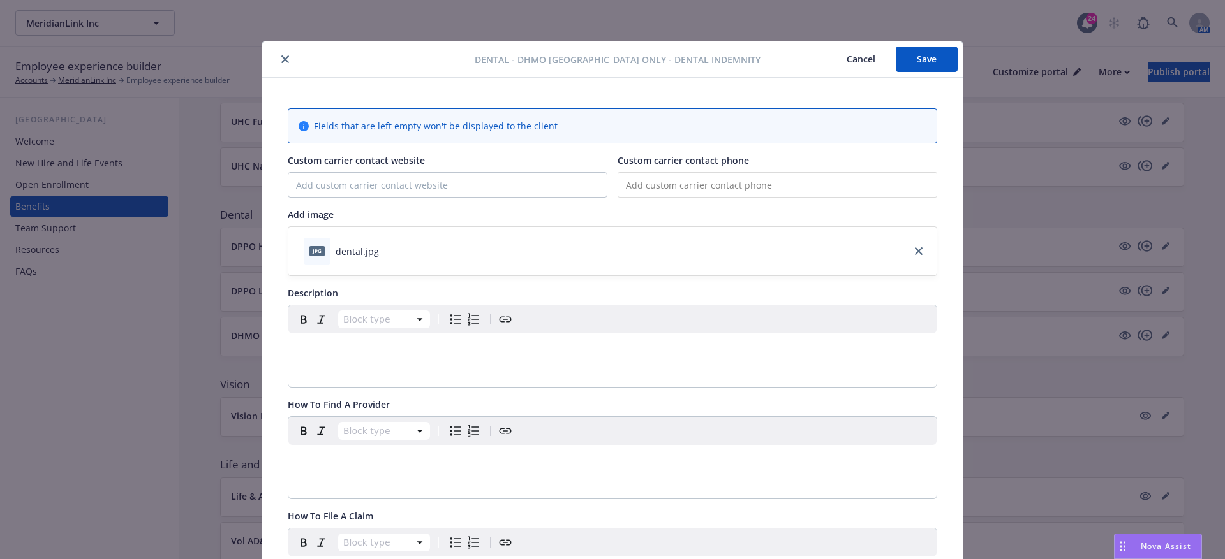
scroll to position [38, 0]
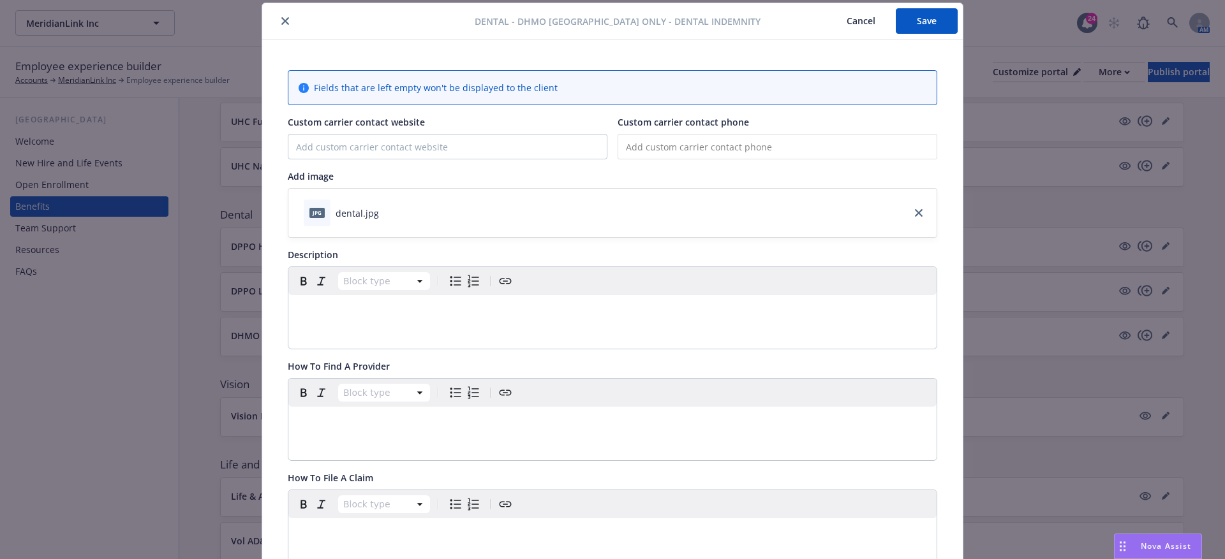
click at [320, 295] on div "editable markdown" at bounding box center [612, 310] width 648 height 31
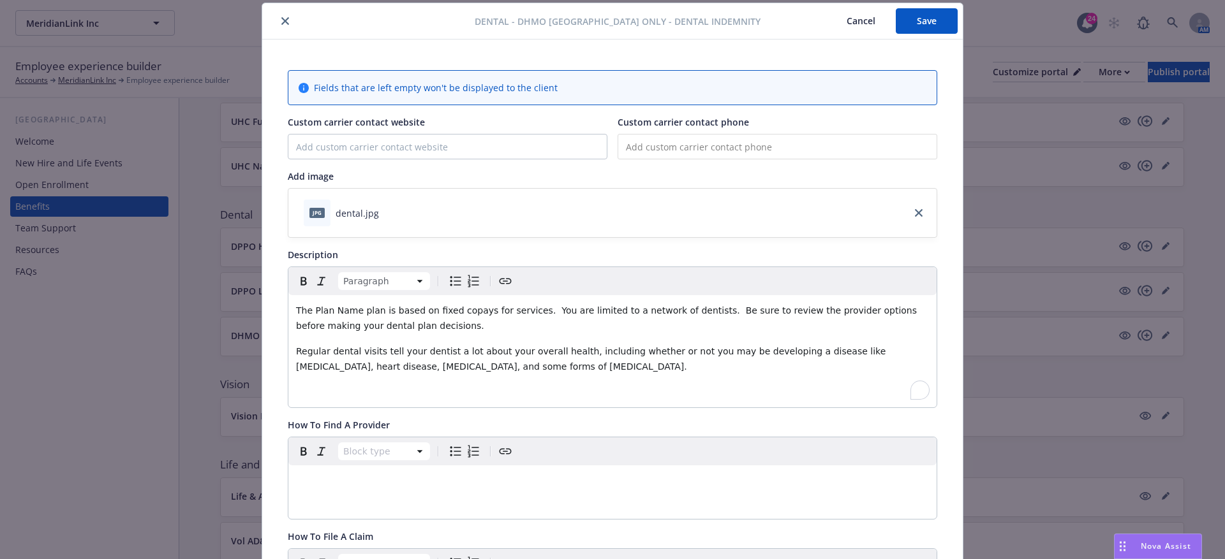
click at [314, 311] on span "The Plan Name plan is based on fixed copays for services. You are limited to a …" at bounding box center [607, 319] width 623 height 26
click at [317, 379] on div "The Plan Name plan is based on fixed copays for services. You are limited to a …" at bounding box center [612, 351] width 648 height 112
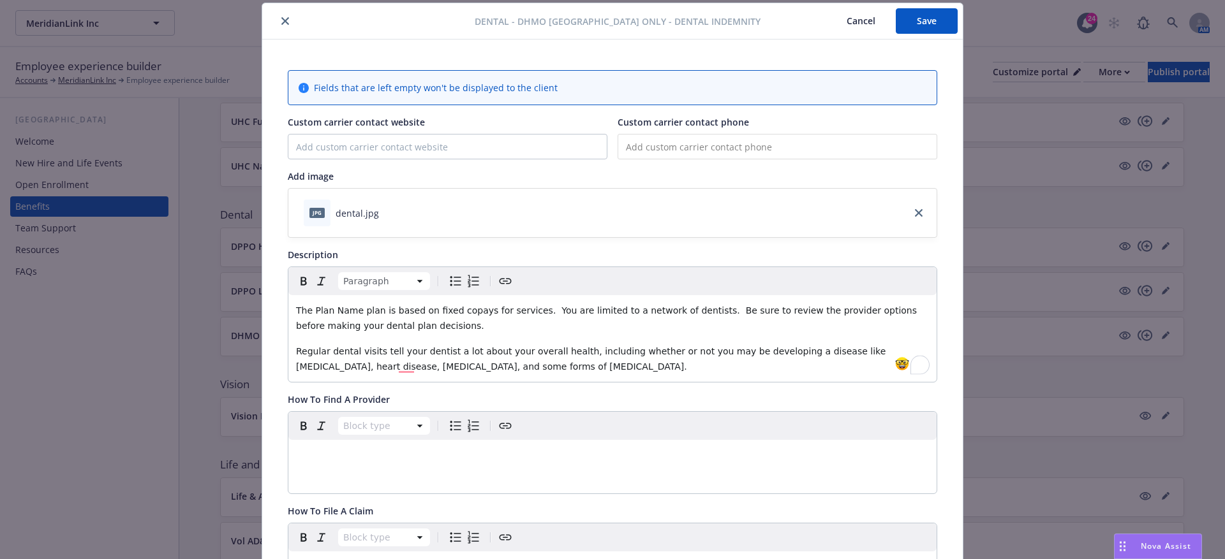
click at [314, 311] on span "The Plan Name plan is based on fixed copays for services. You are limited to a …" at bounding box center [607, 319] width 623 height 26
click at [360, 306] on span "The [Plan Name plan is based on fixed copays for services. You are limited to a…" at bounding box center [609, 319] width 627 height 26
drag, startPoint x: 364, startPoint y: 310, endPoint x: 317, endPoint y: 307, distance: 47.3
click at [317, 307] on span "The [Plan Name] plan is based on fixed copays for services. You are limited to …" at bounding box center [611, 319] width 630 height 26
click at [464, 460] on p "editable markdown" at bounding box center [612, 455] width 633 height 15
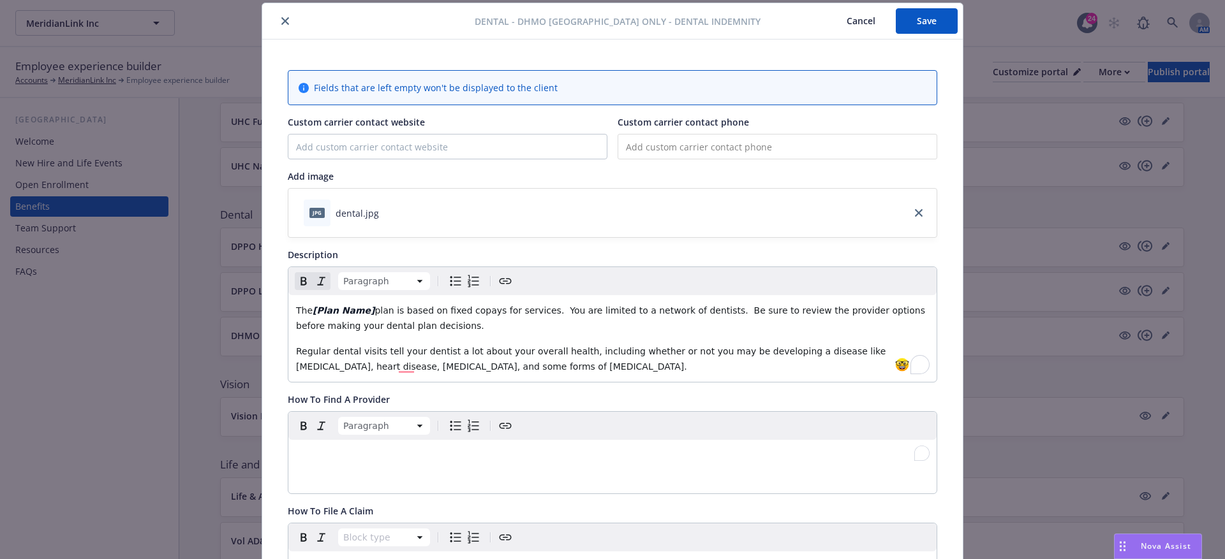
paste div "To enrich screen reader interactions, please activate Accessibility in Grammarl…"
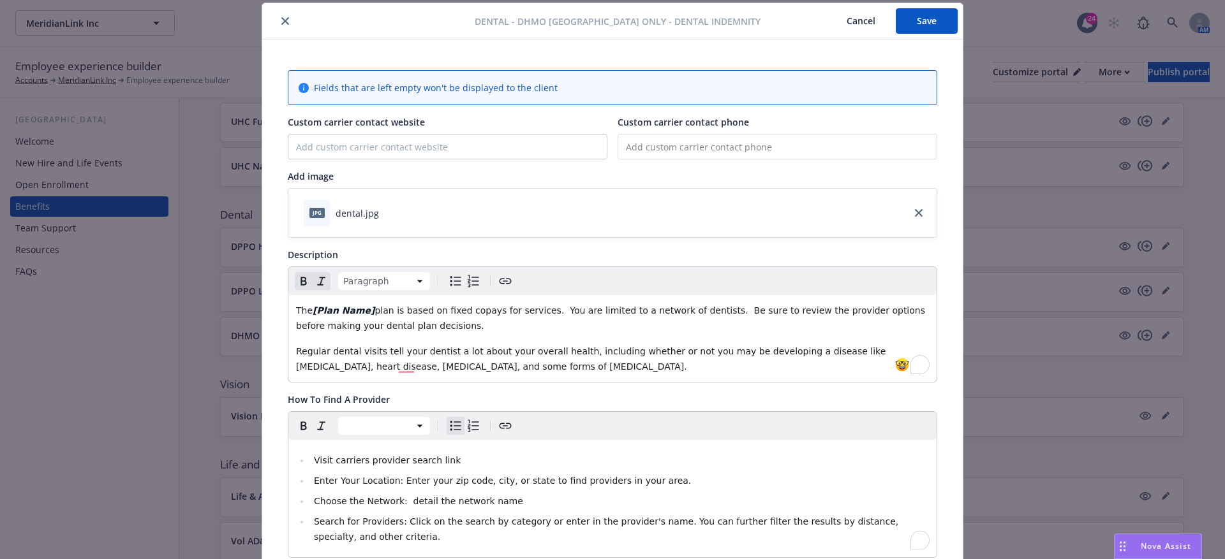
click at [335, 462] on span "Visit carriers provider search link" at bounding box center [387, 460] width 147 height 10
drag, startPoint x: 458, startPoint y: 460, endPoint x: 478, endPoint y: 460, distance: 20.4
click at [458, 460] on li "Visit [carriers provider search link" at bounding box center [619, 460] width 619 height 15
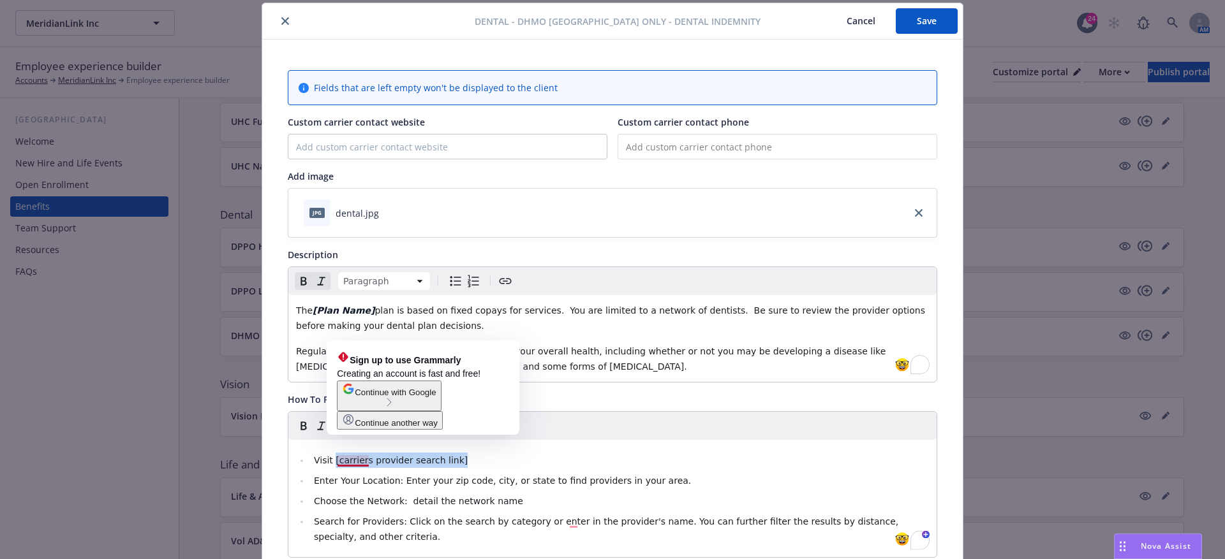
drag, startPoint x: 496, startPoint y: 460, endPoint x: 334, endPoint y: 462, distance: 162.0
click at [334, 462] on li "Visit [carriers provider search link]" at bounding box center [619, 460] width 619 height 15
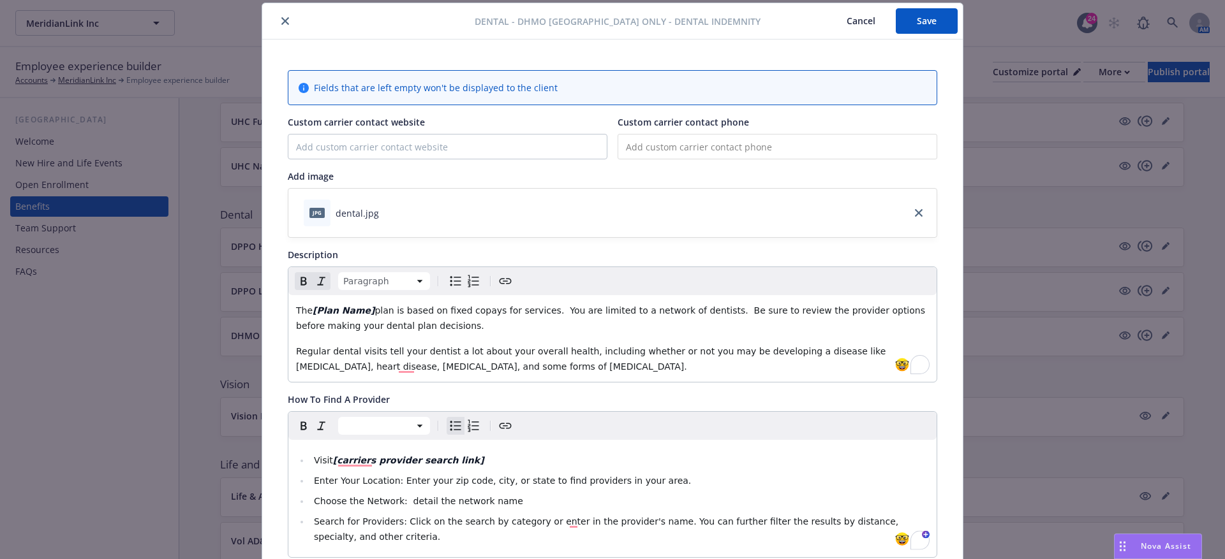
click at [410, 504] on span "Choose the Network: detail the network name" at bounding box center [418, 501] width 209 height 10
click at [405, 500] on span "Choose the Network: detail the network name" at bounding box center [418, 501] width 209 height 10
click at [507, 497] on span "Choose the Network: [detail the network name" at bounding box center [420, 501] width 212 height 10
drag, startPoint x: 526, startPoint y: 497, endPoint x: 404, endPoint y: 499, distance: 121.8
click at [404, 499] on li "Choose the Network: [detail the network name]" at bounding box center [619, 501] width 619 height 15
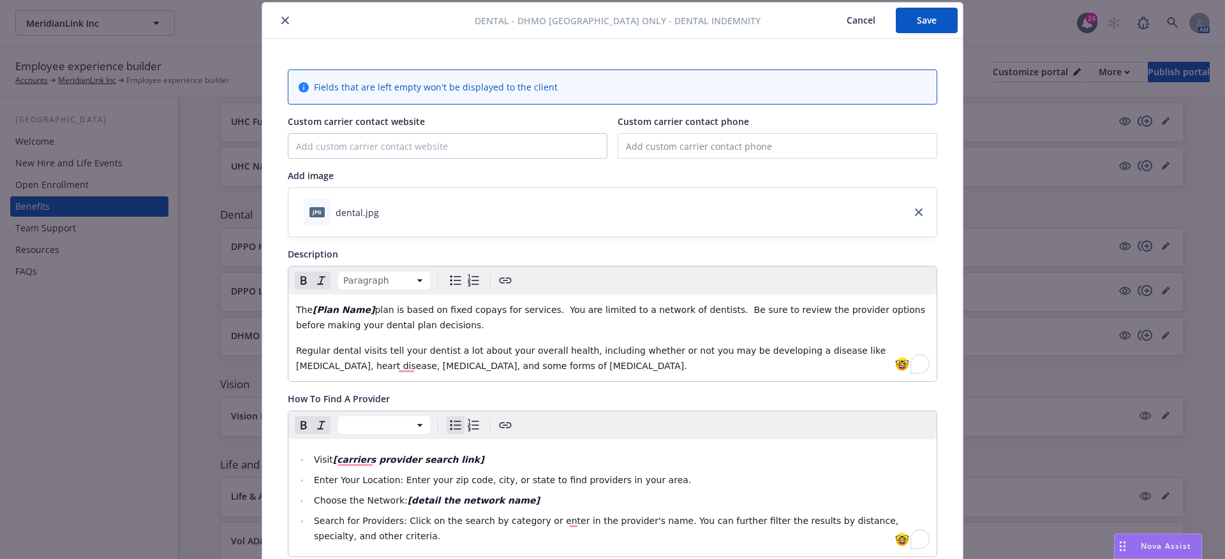
scroll to position [0, 0]
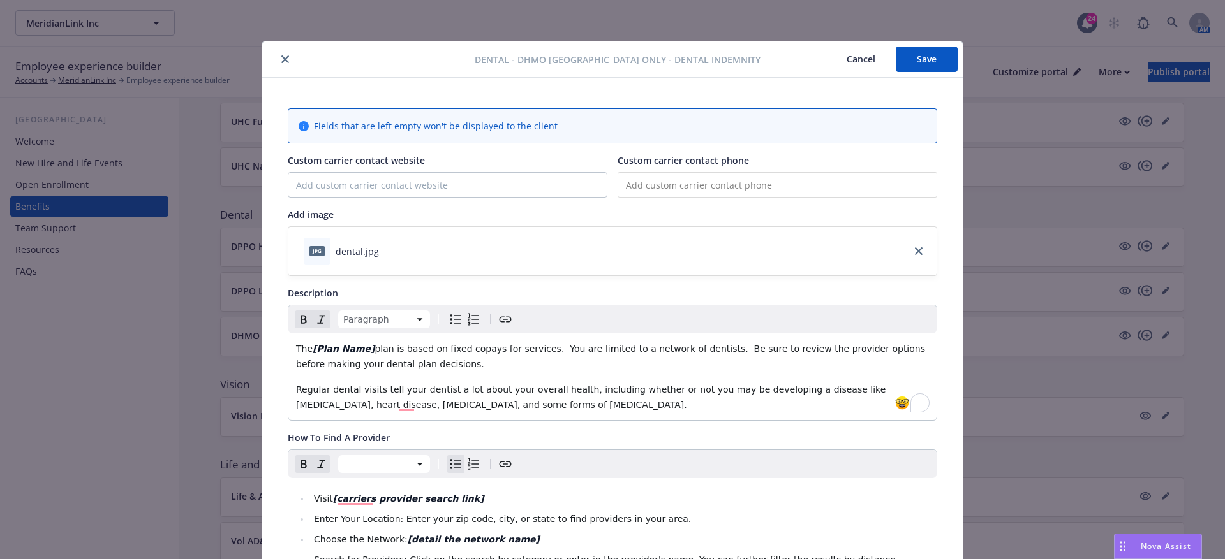
click at [908, 54] on button "Save" at bounding box center [926, 60] width 62 height 26
click at [855, 52] on button "Cancel" at bounding box center [861, 60] width 70 height 26
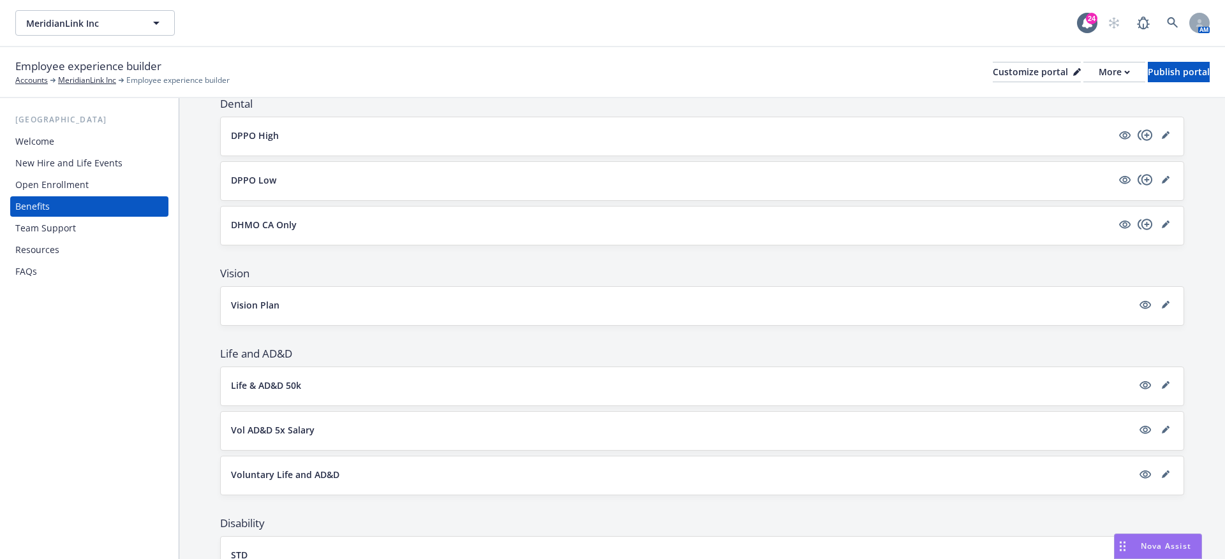
scroll to position [392, 0]
click at [1167, 304] on icon "editPencil" at bounding box center [1165, 308] width 8 height 8
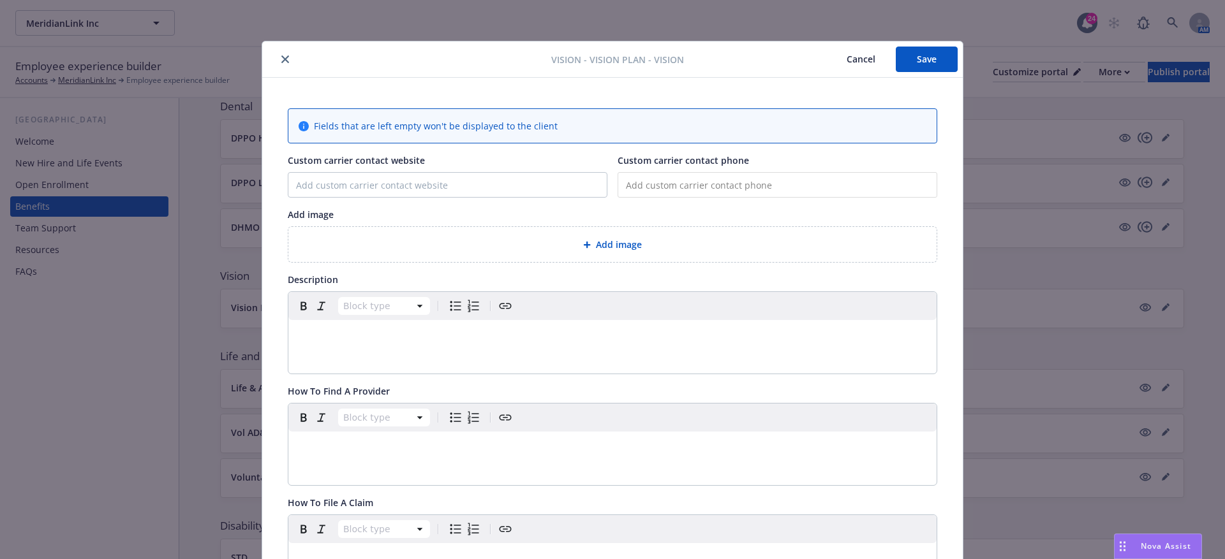
scroll to position [38, 0]
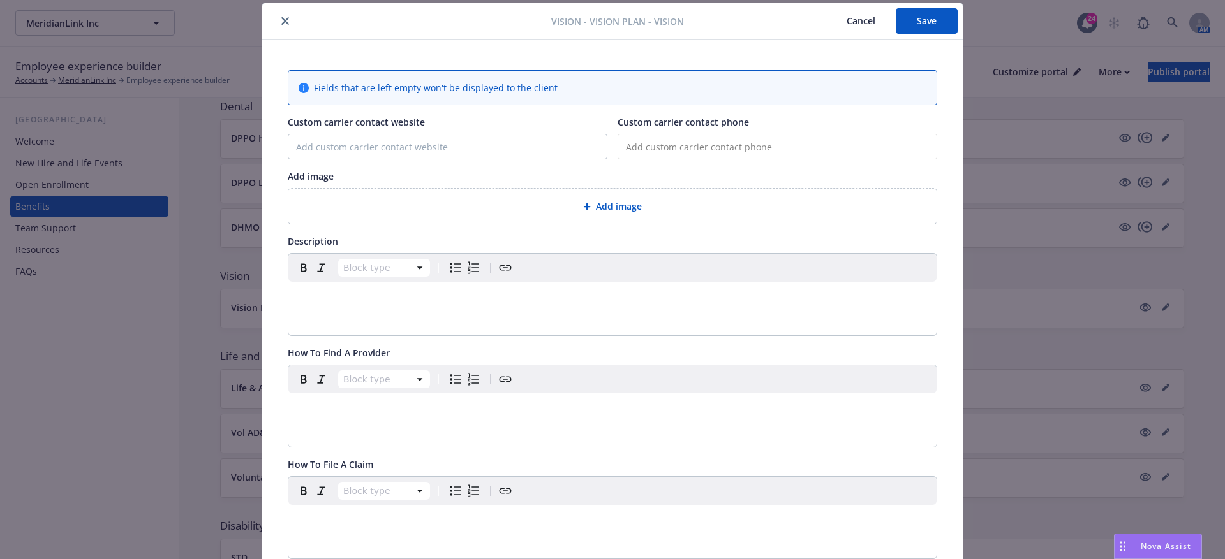
click at [541, 189] on div "Add image" at bounding box center [612, 206] width 648 height 35
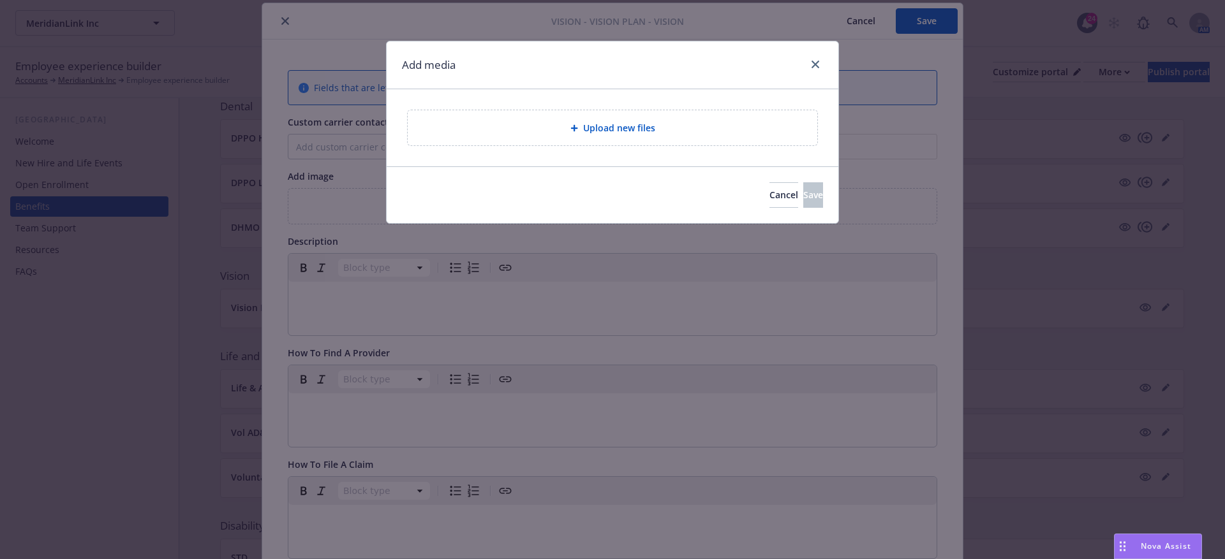
click at [622, 129] on span "Upload new files" at bounding box center [619, 127] width 72 height 13
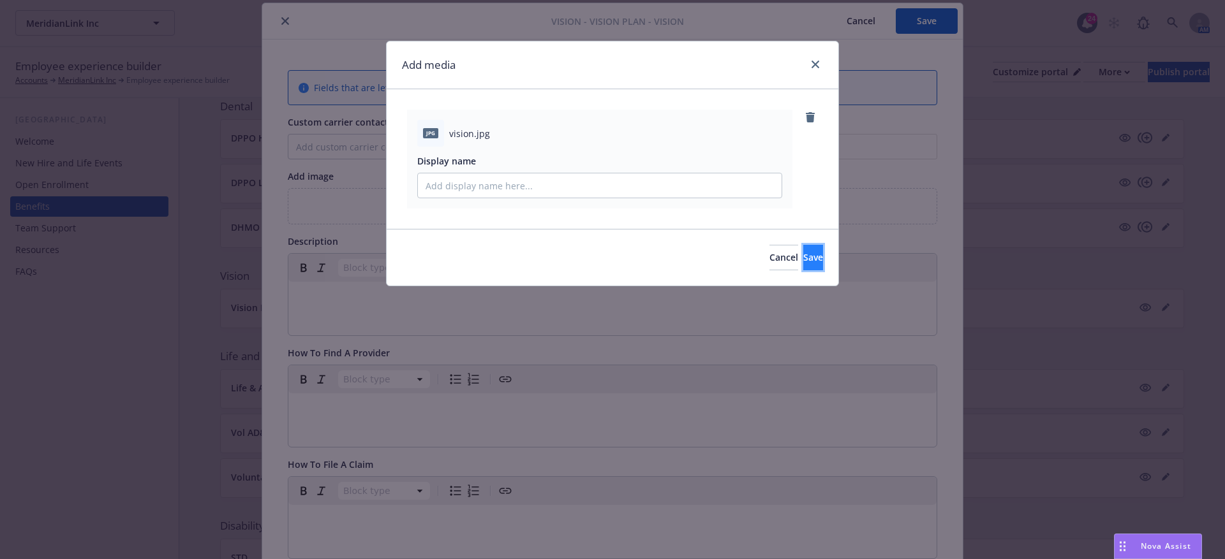
click at [803, 247] on button "Save" at bounding box center [813, 258] width 20 height 26
click at [339, 305] on div "Add media jpg vision.jpg Uploading... Display name Cancel Save" at bounding box center [612, 279] width 1225 height 559
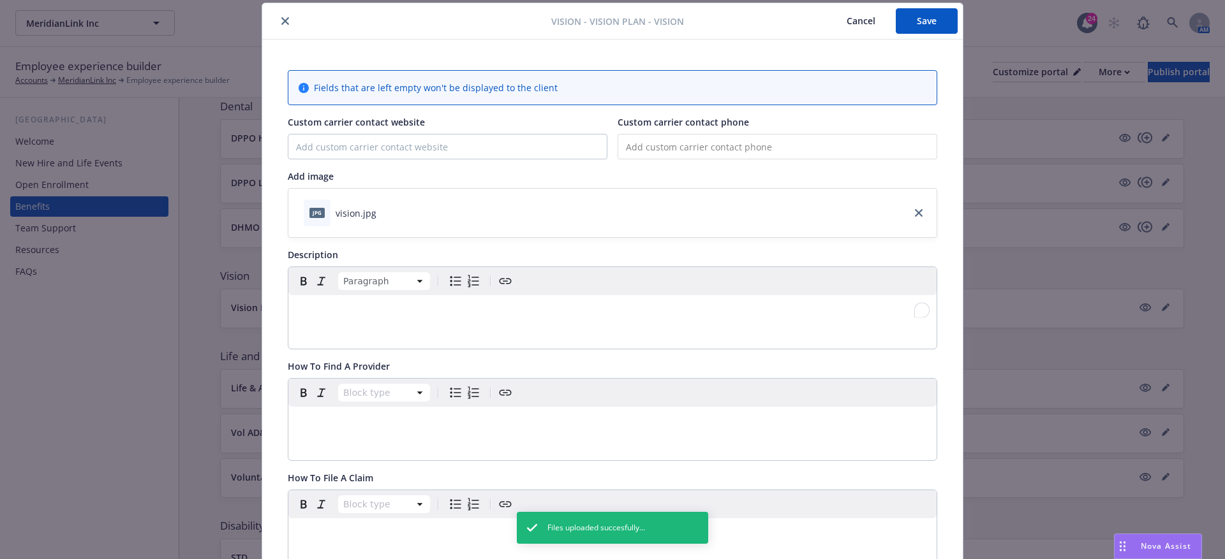
click at [306, 305] on p "To enrich screen reader interactions, please activate Accessibility in Grammarl…" at bounding box center [612, 310] width 633 height 15
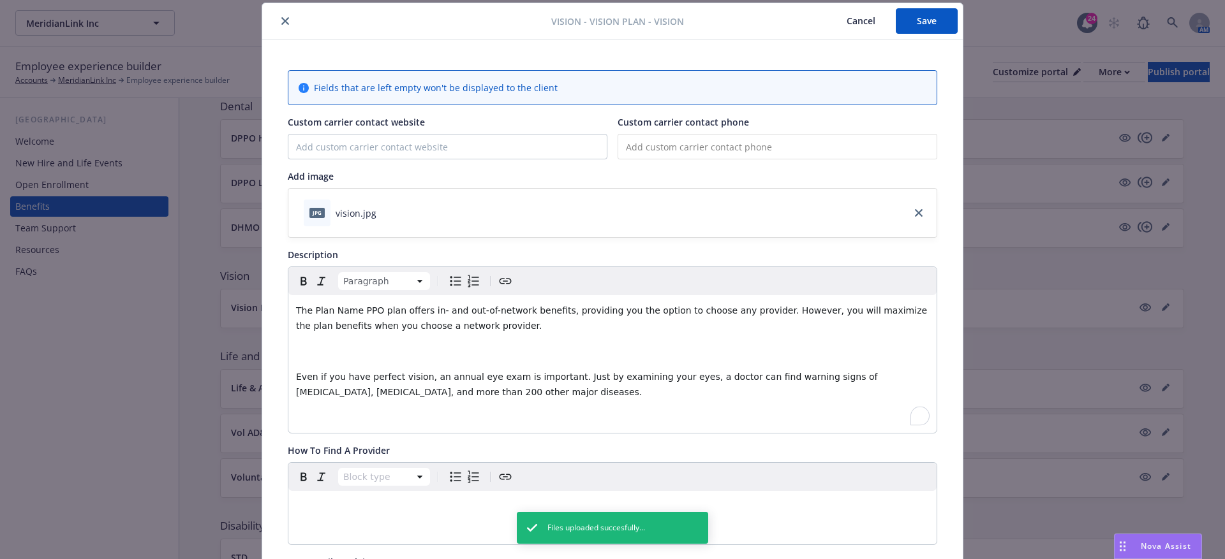
click at [323, 353] on p "To enrich screen reader interactions, please activate Accessibility in Grammarl…" at bounding box center [612, 351] width 633 height 15
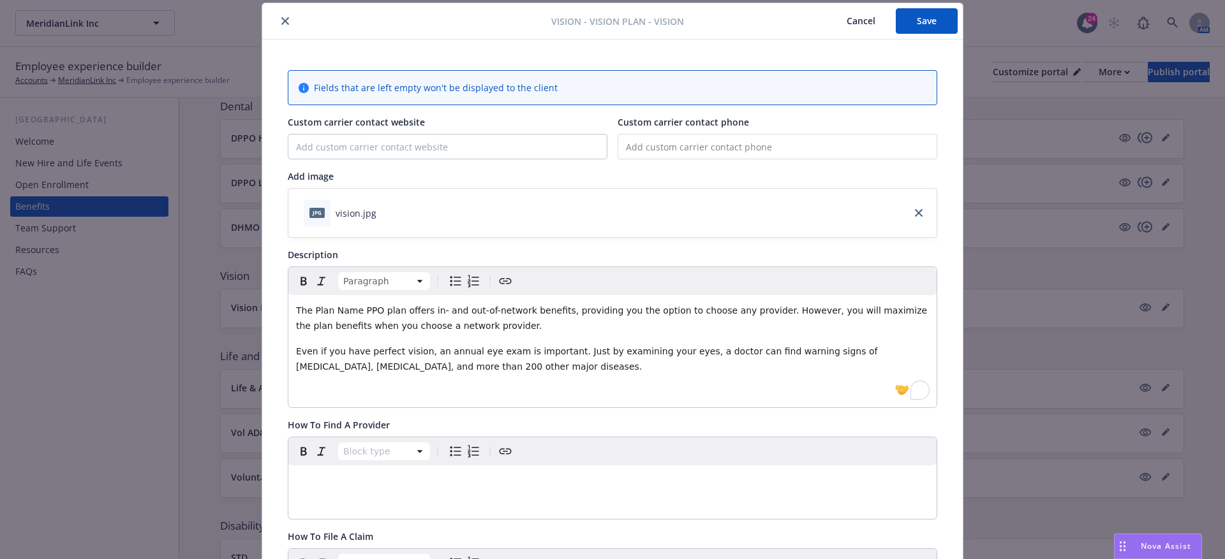
click at [313, 306] on span "The Plan Name PPO plan offers in- and out-of-network benefits, providing you th…" at bounding box center [613, 319] width 634 height 26
click at [359, 308] on span "The [Plan Name PPO plan offers in- and out-of-network benefits, providing you t…" at bounding box center [591, 319] width 591 height 26
drag, startPoint x: 363, startPoint y: 308, endPoint x: 314, endPoint y: 308, distance: 49.1
click at [314, 308] on span "The [Plan Name] PPO plan offers in- and out-of-network benefits, providing you …" at bounding box center [593, 319] width 594 height 26
click at [460, 387] on p "To enrich screen reader interactions, please activate Accessibility in Grammarl…" at bounding box center [612, 392] width 633 height 15
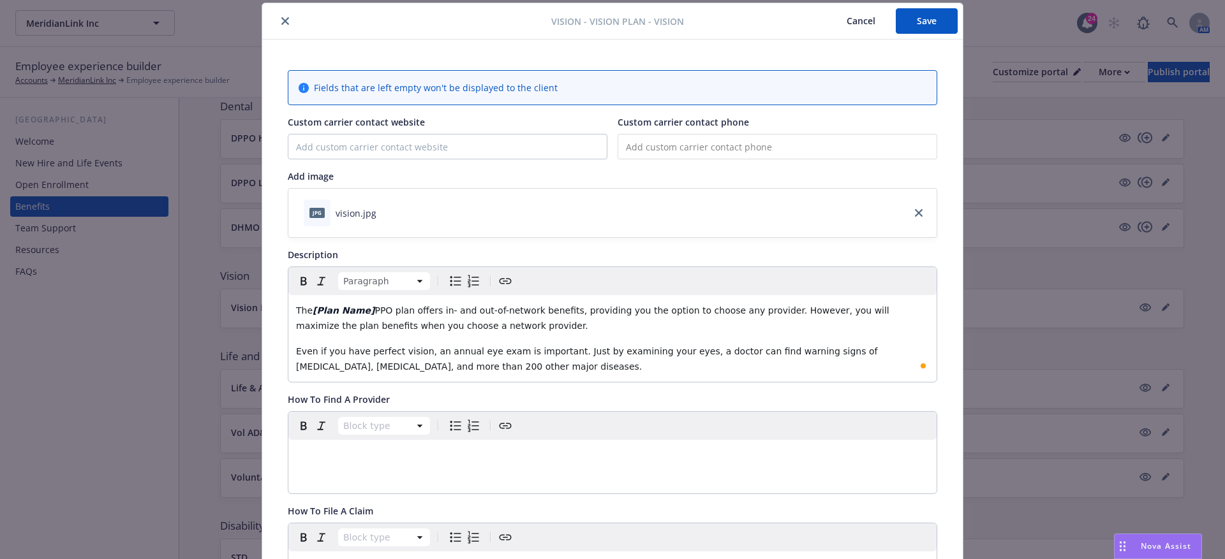
click at [367, 463] on div "editable markdown" at bounding box center [612, 455] width 648 height 31
paste div "To enrich screen reader interactions, please activate Accessibility in Grammarl…"
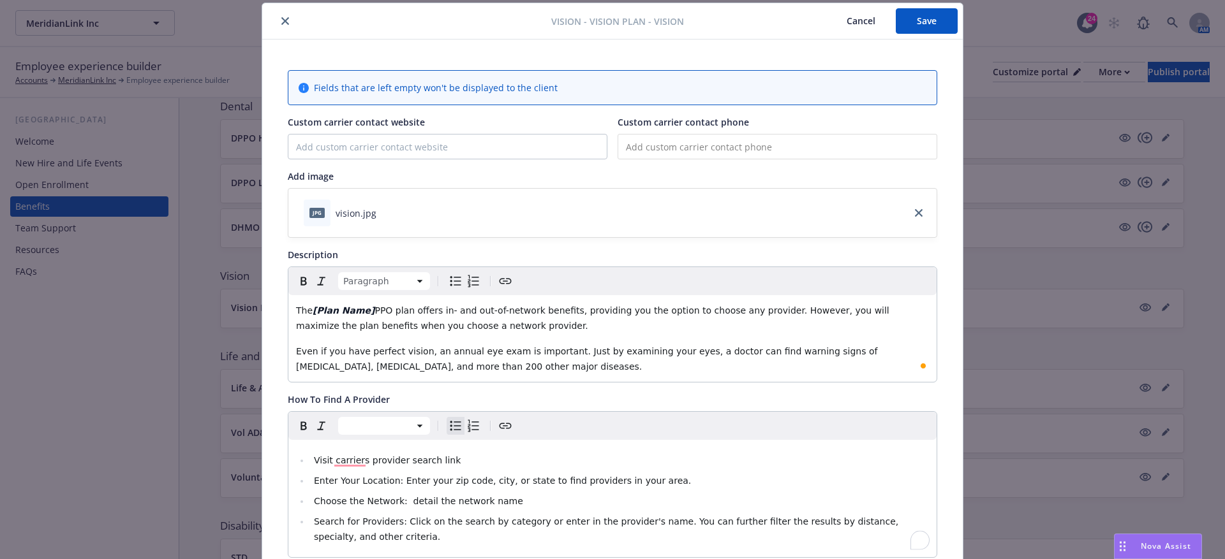
click at [330, 462] on span "Visit carriers provider search link" at bounding box center [387, 460] width 147 height 10
click at [332, 459] on span "Visit carriers provider search link" at bounding box center [387, 460] width 147 height 10
click at [335, 459] on span "Visit carriers provider search link" at bounding box center [387, 460] width 147 height 10
click at [458, 453] on li "Visit [carriers provider search link" at bounding box center [619, 460] width 619 height 15
drag, startPoint x: 475, startPoint y: 452, endPoint x: 332, endPoint y: 456, distance: 143.6
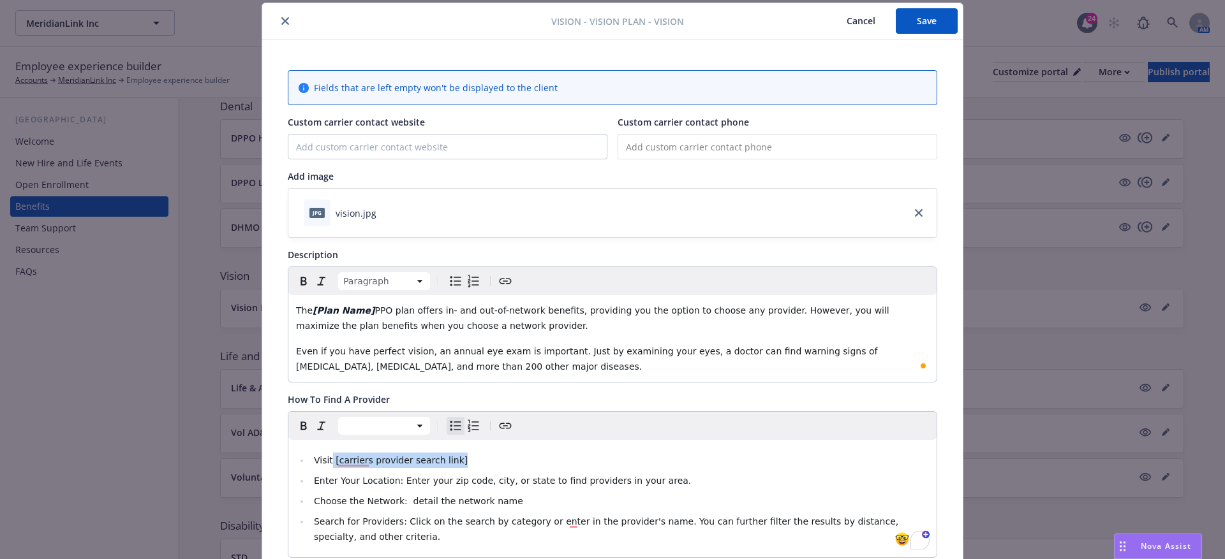
click at [332, 456] on li "Visit [carriers provider search link]" at bounding box center [619, 460] width 619 height 15
click at [408, 502] on span "Choose the Network: detail the network name" at bounding box center [418, 501] width 209 height 10
click at [403, 501] on span "Choose the Network: detail the network name" at bounding box center [418, 501] width 209 height 10
click at [504, 497] on span "Choose the Network: [detail the network name" at bounding box center [420, 501] width 212 height 10
drag, startPoint x: 520, startPoint y: 501, endPoint x: 404, endPoint y: 497, distance: 116.1
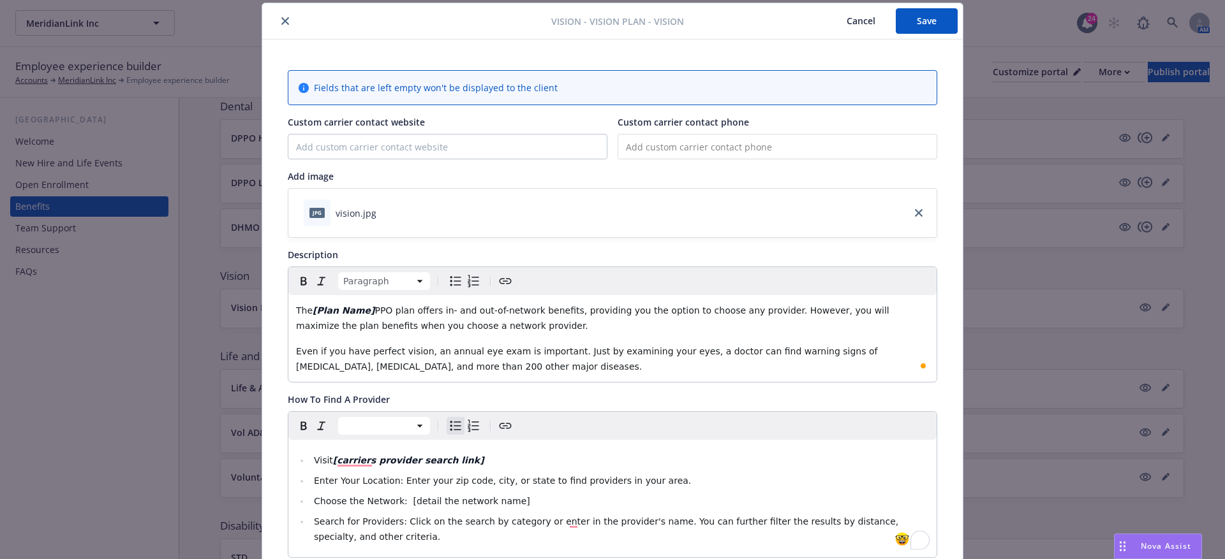
click at [404, 497] on li "Choose the Network: [detail the network name]" at bounding box center [619, 501] width 619 height 15
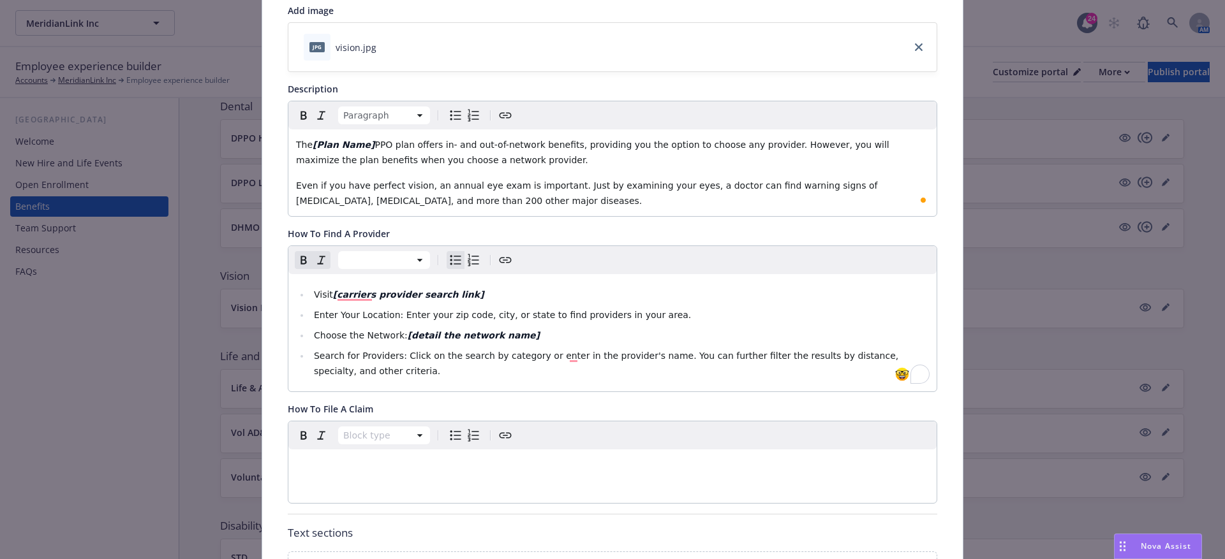
scroll to position [399, 0]
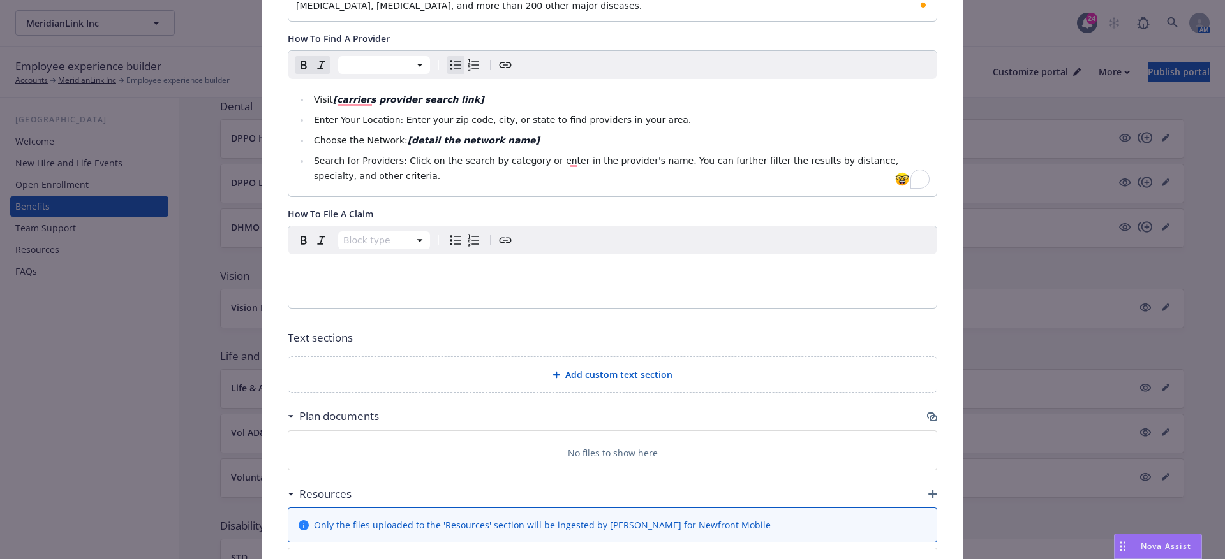
click at [554, 367] on div "Add custom text section" at bounding box center [612, 374] width 628 height 15
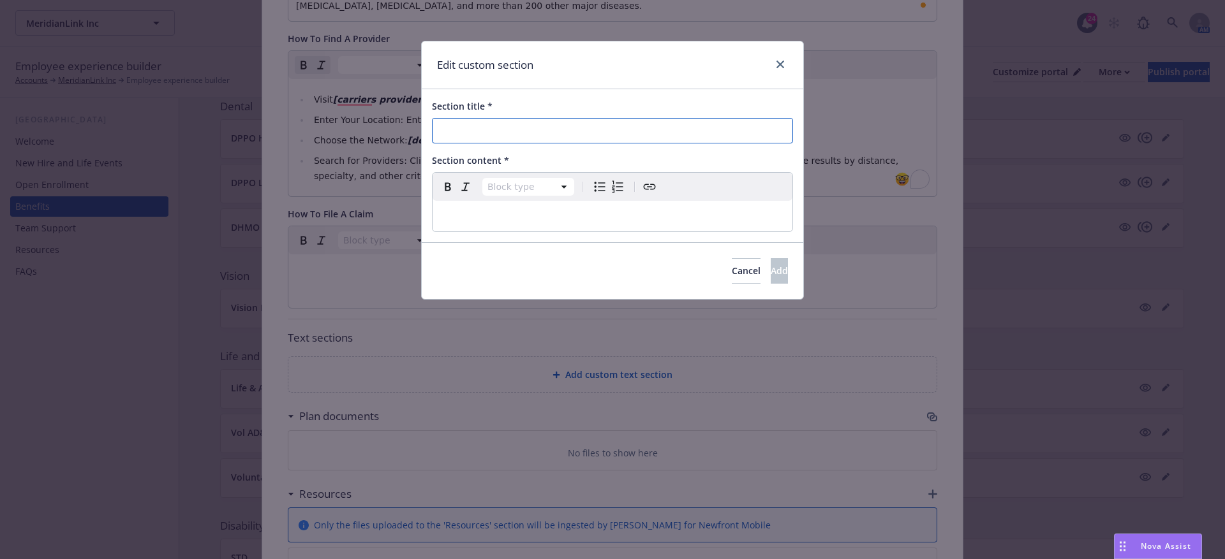
click at [452, 127] on input "Section title *" at bounding box center [612, 131] width 361 height 26
paste input "Carrier Name Online & Mobile App Tools and Resources"
drag, startPoint x: 496, startPoint y: 132, endPoint x: 371, endPoint y: 128, distance: 125.1
click at [371, 128] on div "Edit custom section Section title * Carrier Name Online & Mobile App Tools and …" at bounding box center [612, 279] width 1225 height 559
type input "UHC Online & Mobile App Tools and Resources"
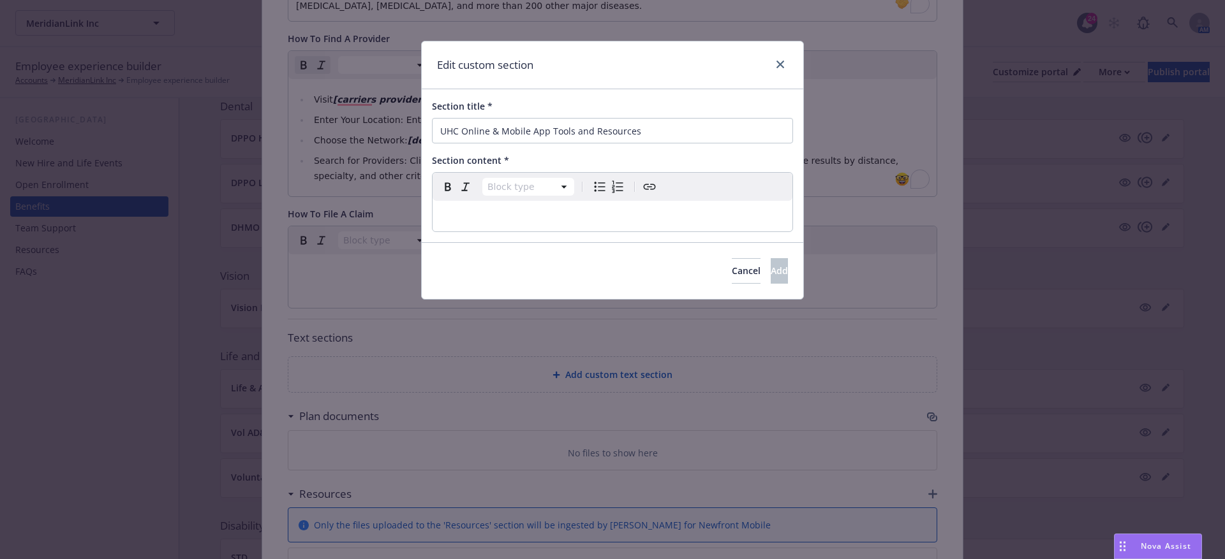
select select "paragraph"
click at [475, 210] on p "editable markdown" at bounding box center [612, 216] width 344 height 15
click at [456, 215] on p "To enrich screen reader interactions, please activate Accessibility in Grammarl…" at bounding box center [612, 216] width 344 height 15
select select
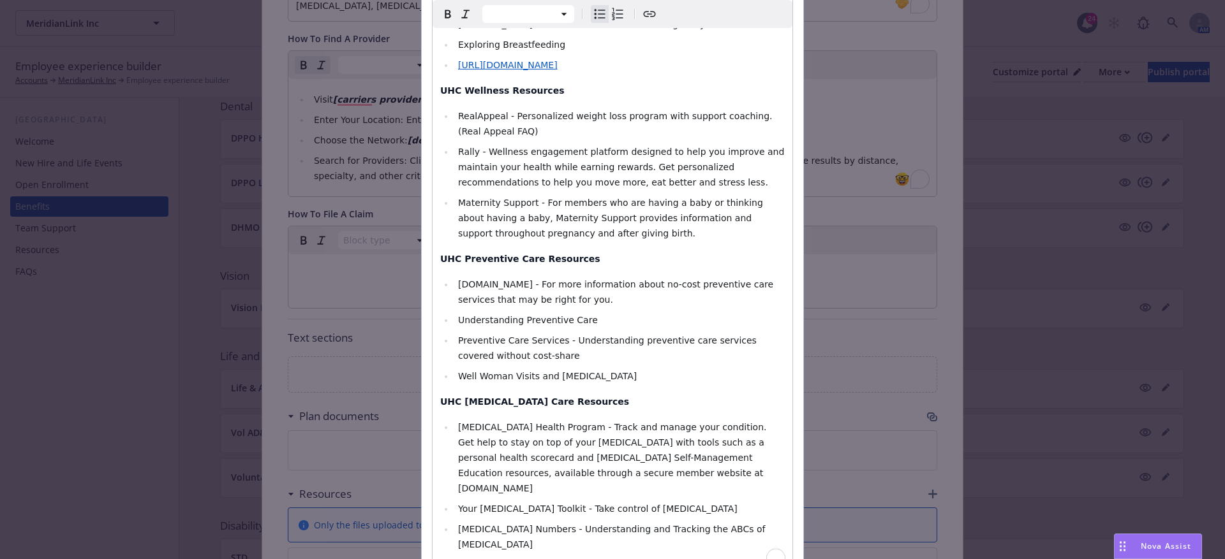
scroll to position [1415, 0]
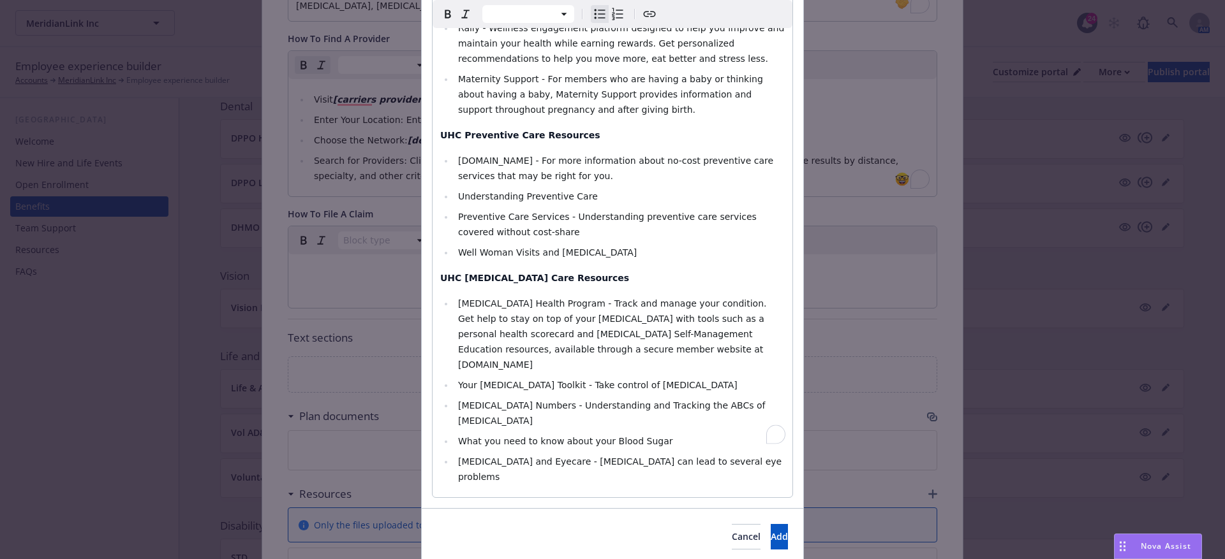
click at [748, 508] on div "Cancel Add" at bounding box center [612, 536] width 381 height 57
click at [770, 531] on span "Add" at bounding box center [778, 537] width 17 height 12
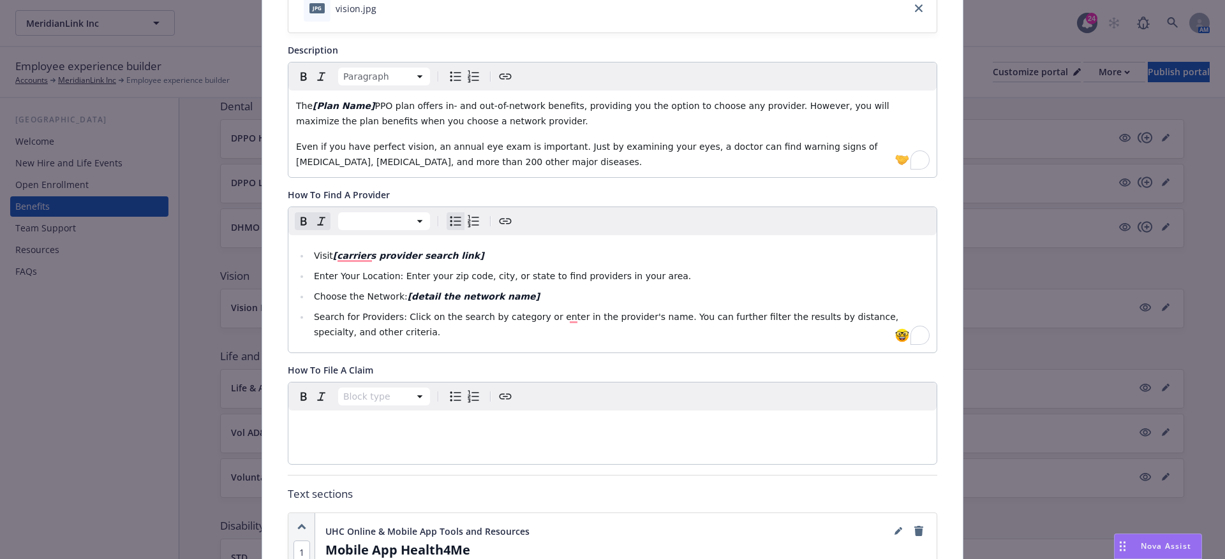
scroll to position [0, 0]
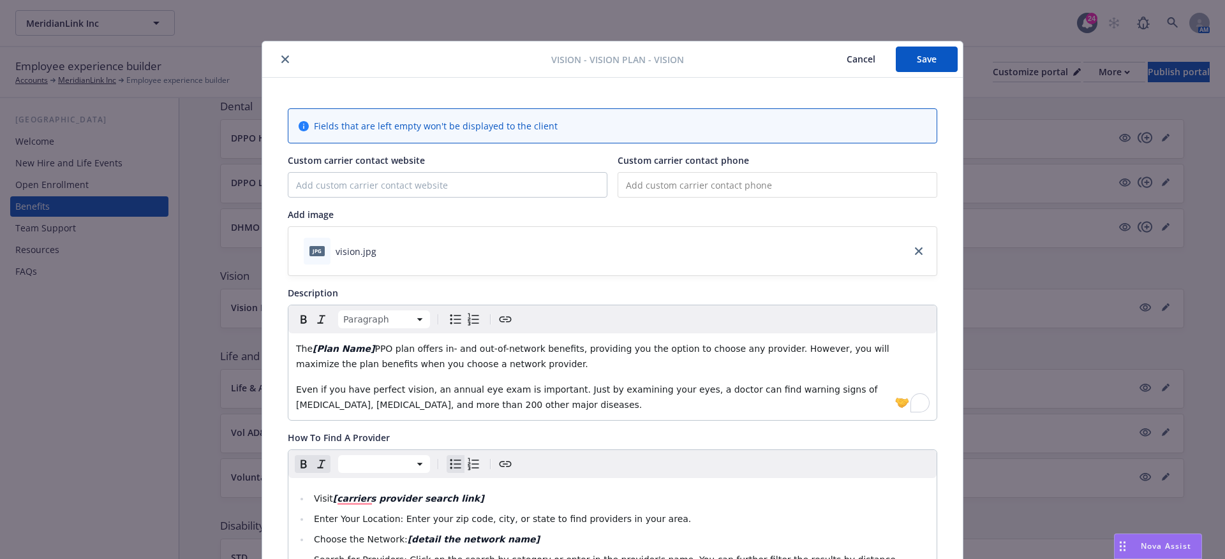
click at [911, 59] on button "Save" at bounding box center [926, 60] width 62 height 26
click at [846, 70] on button "Cancel" at bounding box center [861, 60] width 70 height 26
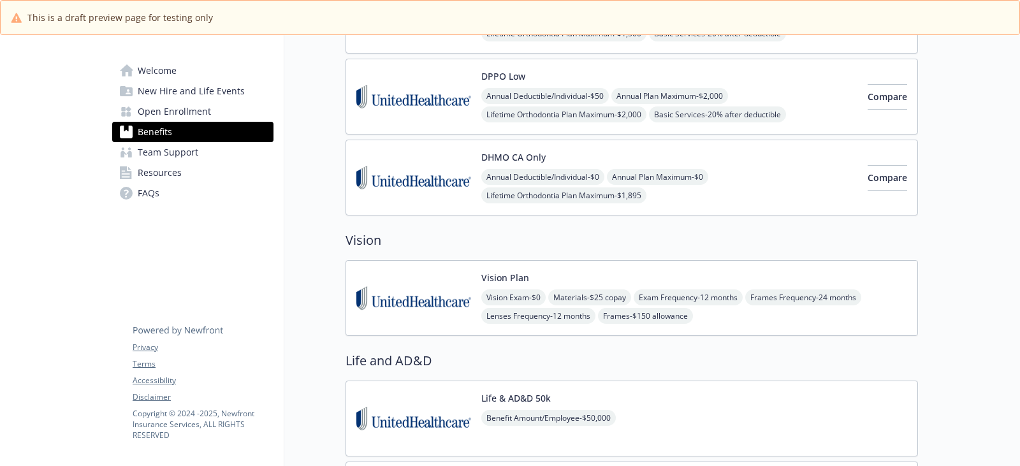
scroll to position [566, 0]
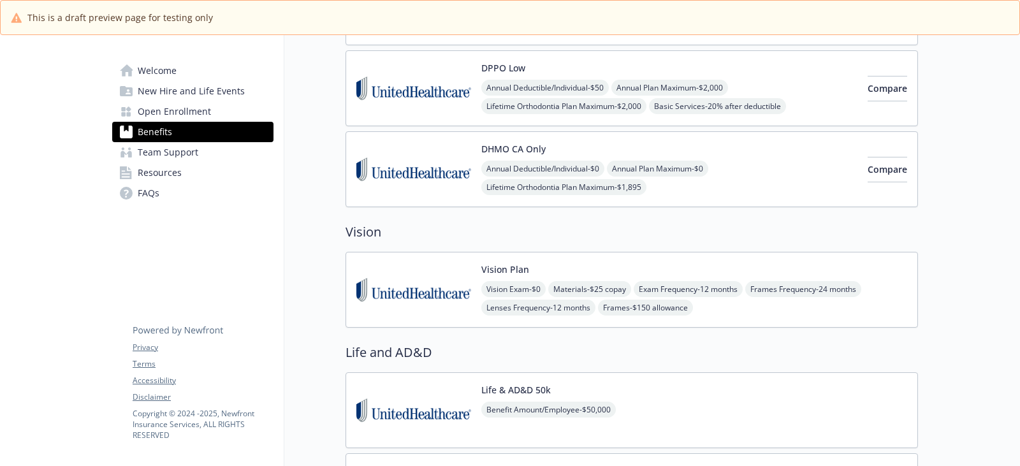
click at [607, 263] on div "Vision Plan Vision Exam - $0 Materials - $25 copay Exam Frequency - 12 months F…" at bounding box center [695, 290] width 426 height 54
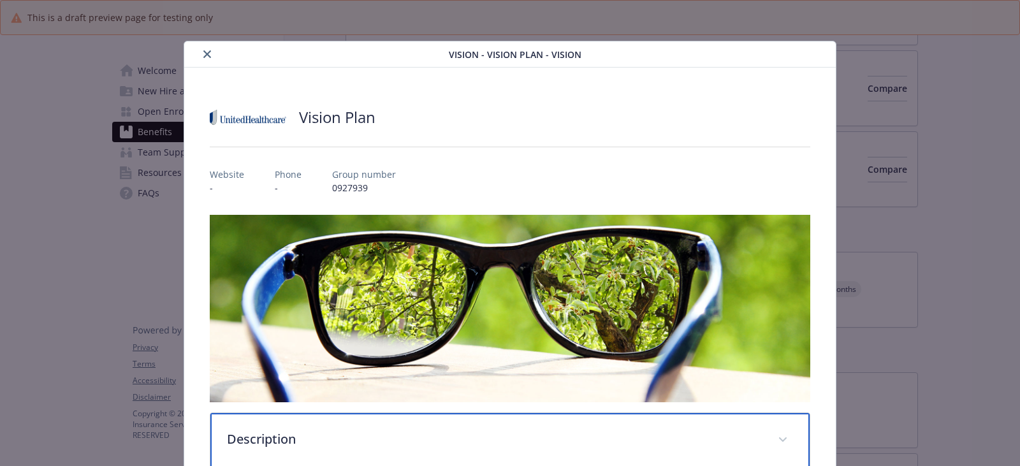
click at [580, 430] on p "Description" at bounding box center [495, 439] width 536 height 19
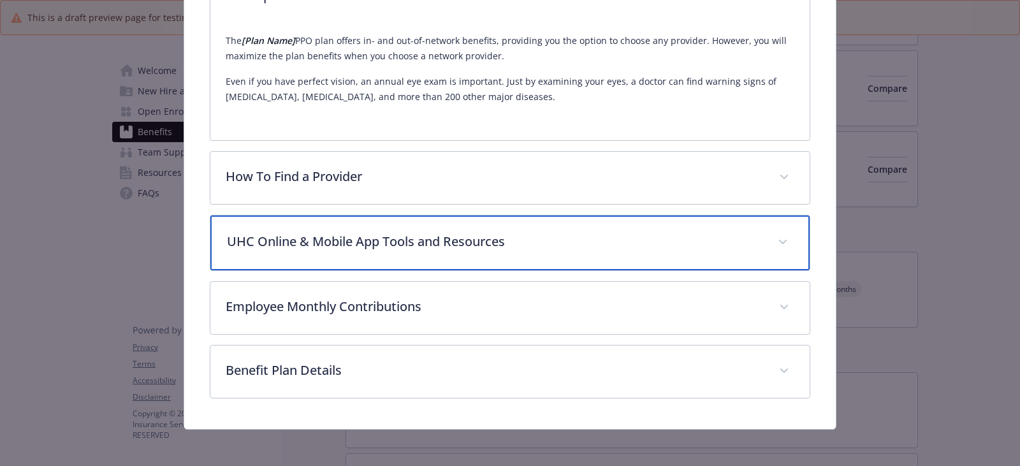
click at [479, 261] on div "UHC Online & Mobile App Tools and Resources" at bounding box center [510, 243] width 600 height 55
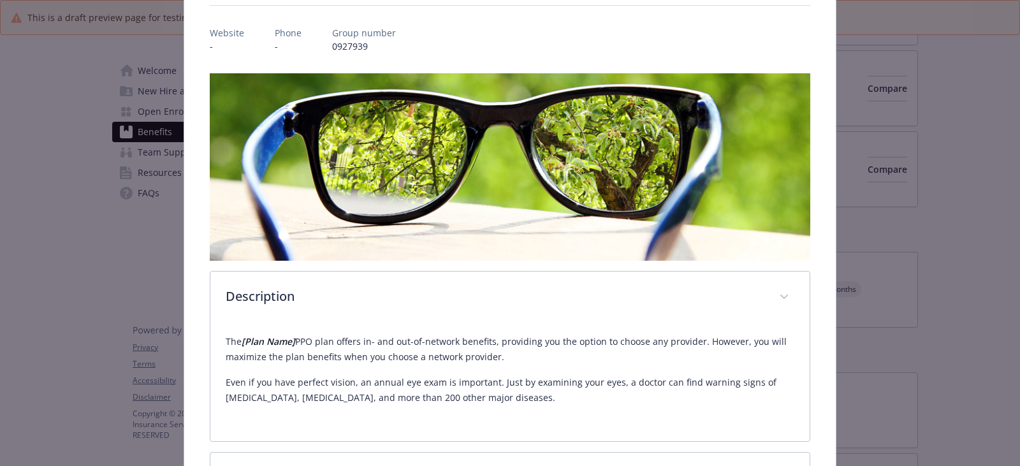
scroll to position [0, 0]
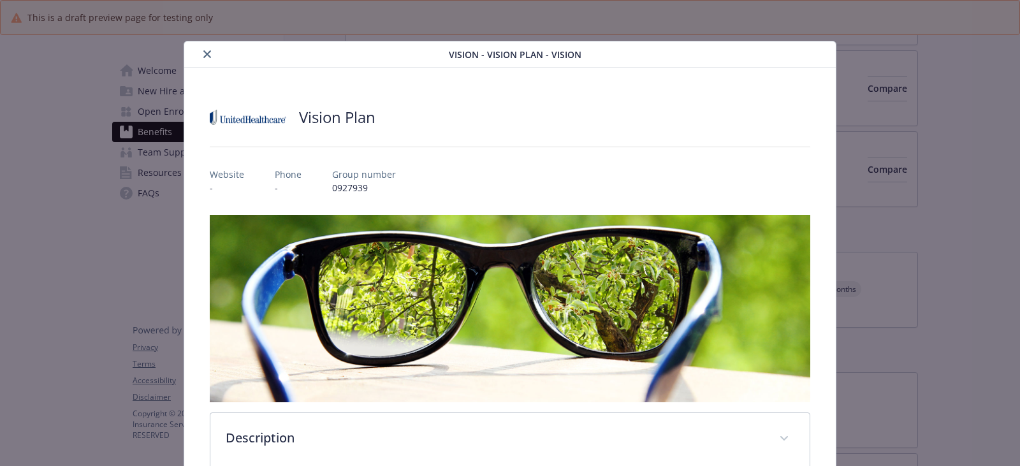
click at [204, 48] on button "close" at bounding box center [207, 54] width 15 height 15
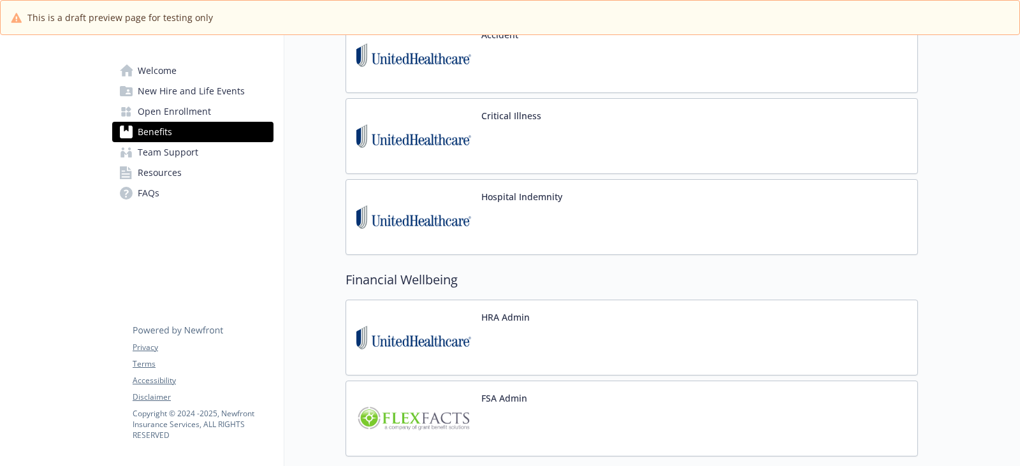
scroll to position [1839, 0]
